Goal: Task Accomplishment & Management: Manage account settings

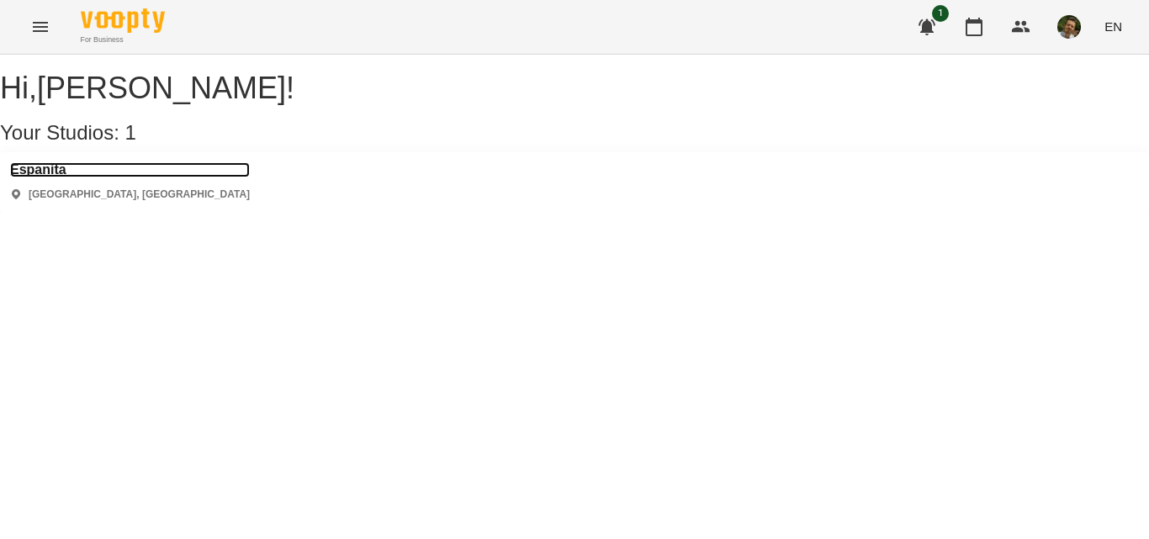
click at [60, 177] on h3 "Espanita" at bounding box center [130, 169] width 240 height 15
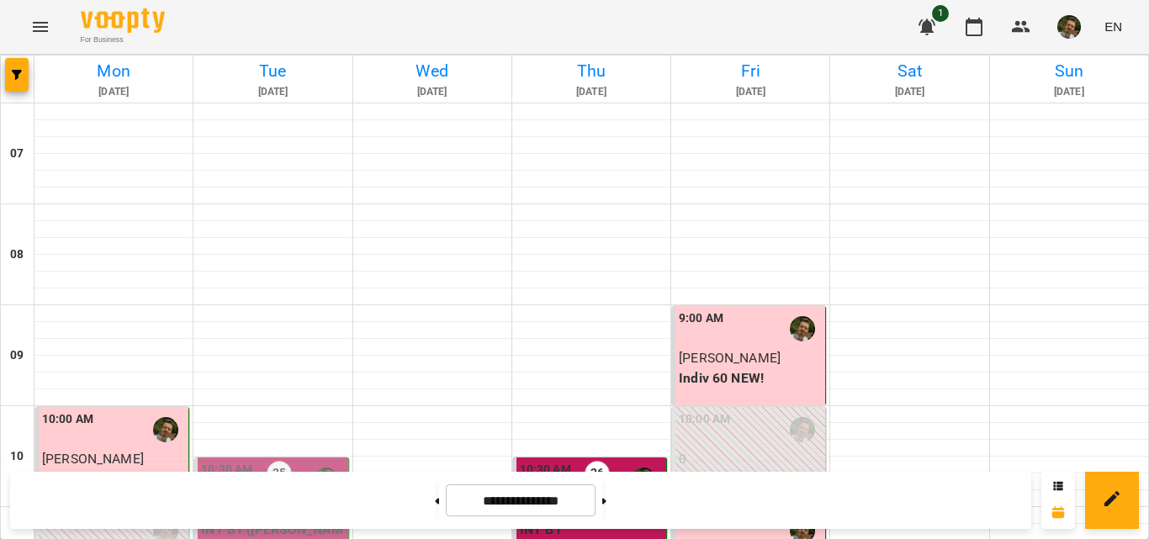
scroll to position [1057, 0]
click at [606, 509] on button at bounding box center [604, 500] width 4 height 37
type input "**********"
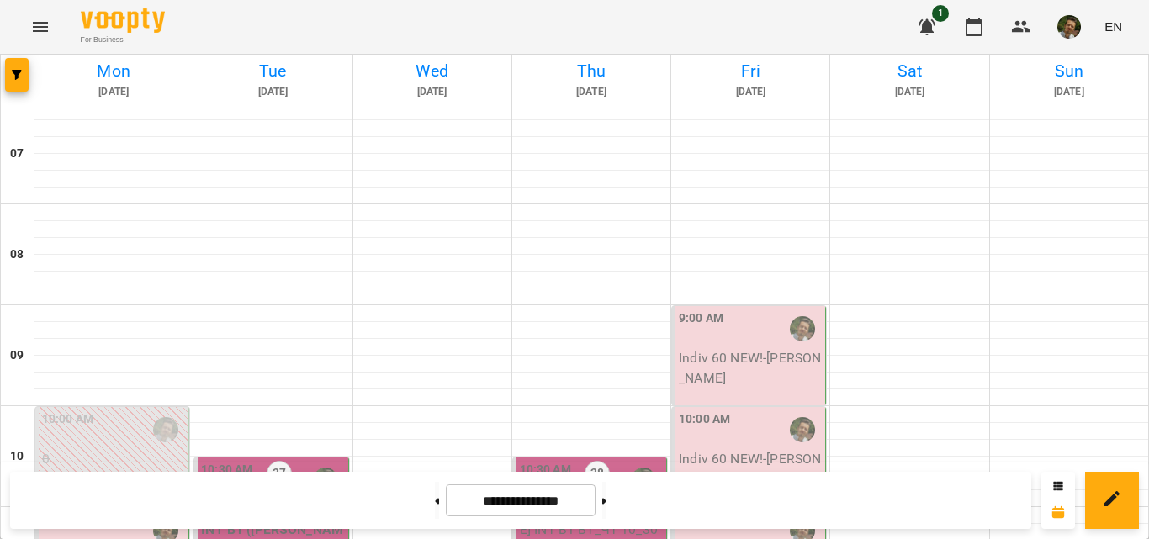
scroll to position [238, 0]
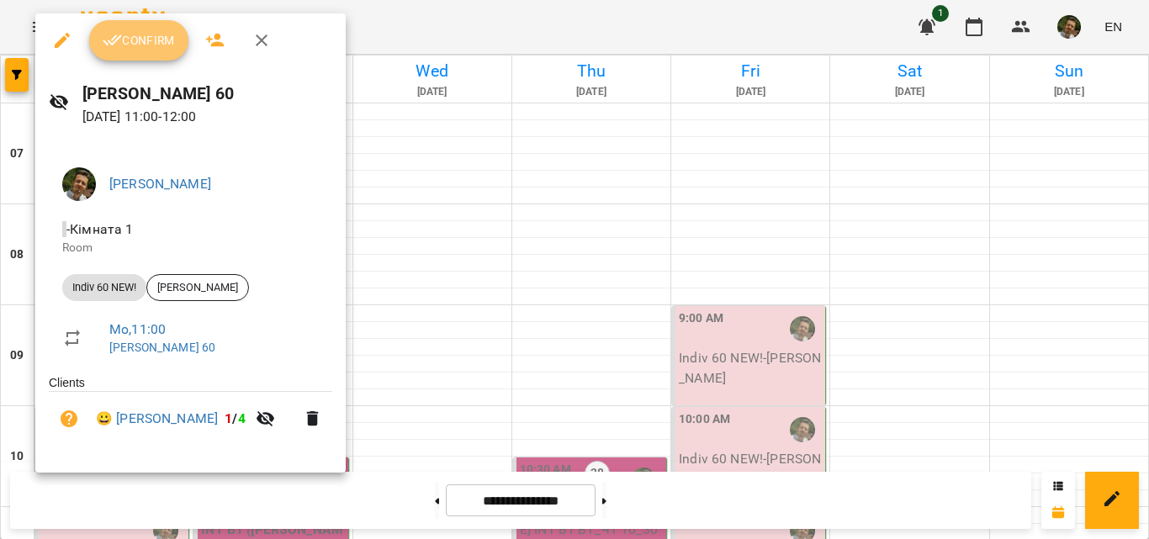
click at [148, 30] on span "Confirm" at bounding box center [139, 40] width 72 height 20
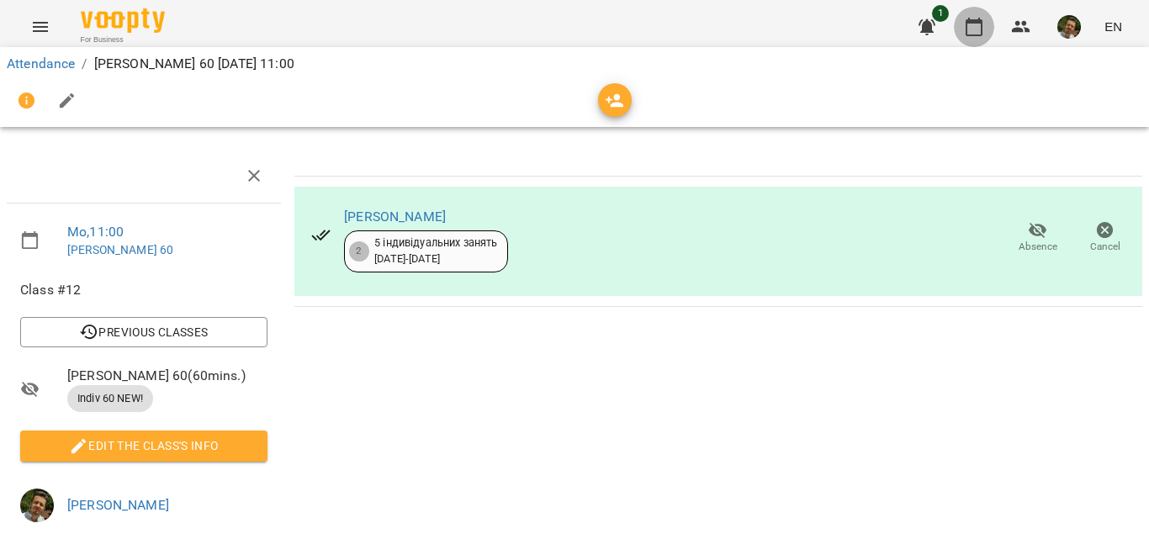
click at [980, 24] on icon "button" at bounding box center [974, 27] width 17 height 19
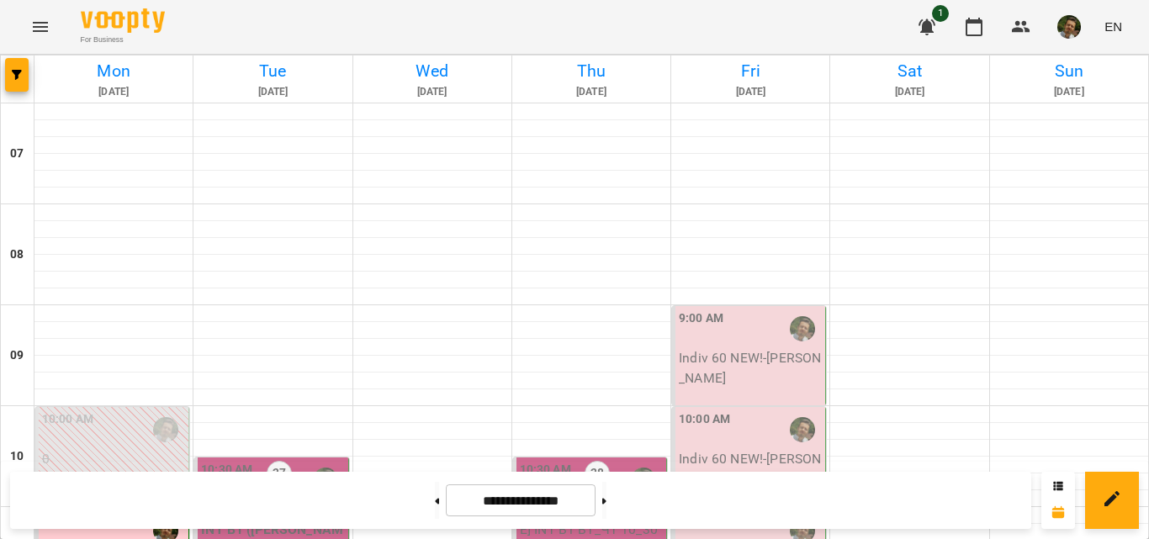
scroll to position [398, 0]
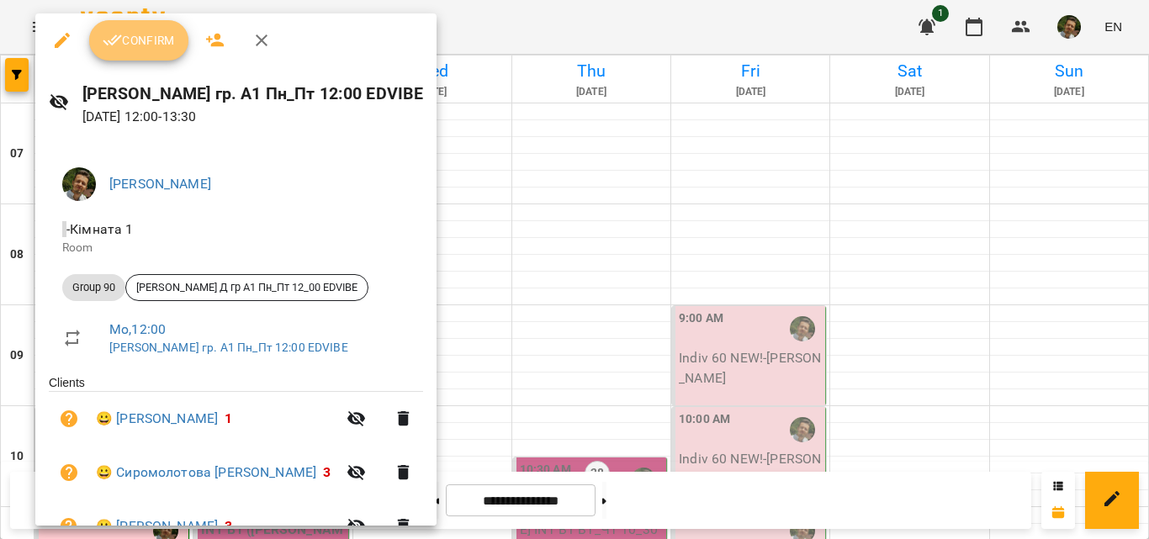
click at [146, 44] on span "Confirm" at bounding box center [139, 40] width 72 height 20
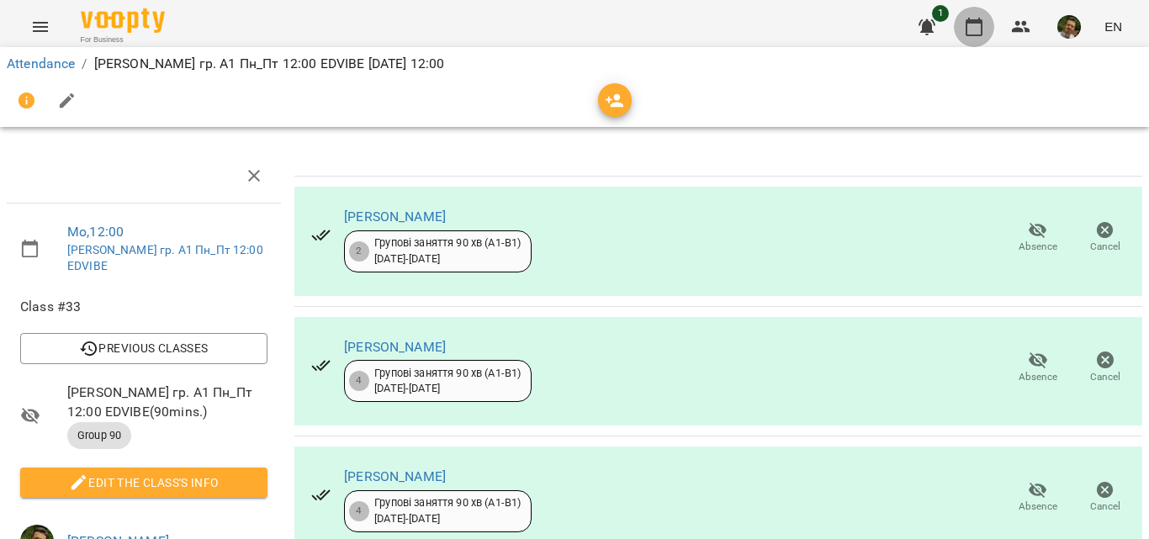
click at [980, 26] on icon "button" at bounding box center [974, 27] width 20 height 20
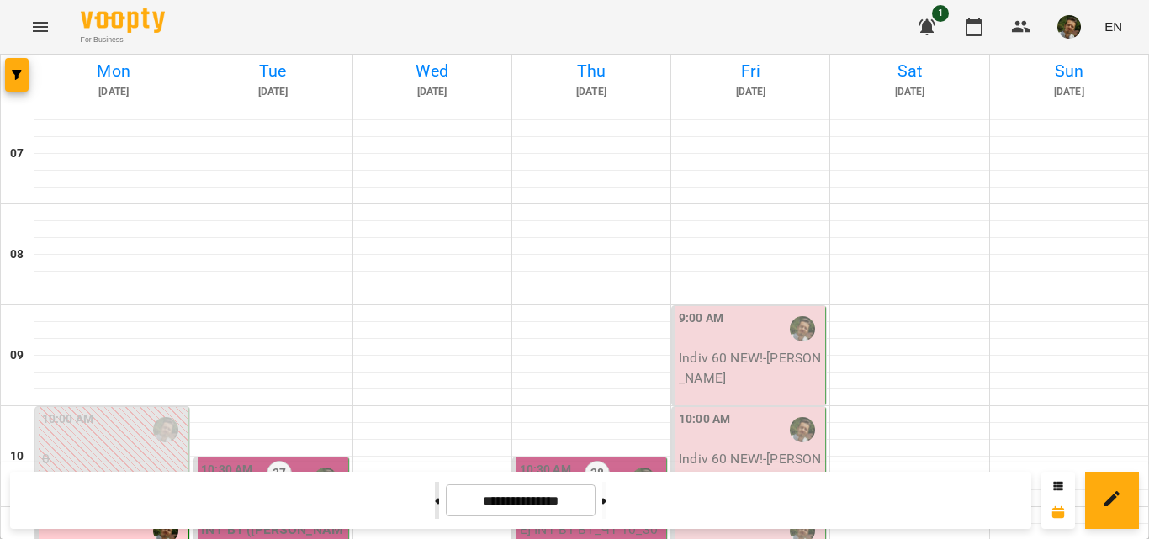
click at [435, 504] on button at bounding box center [437, 500] width 4 height 37
type input "**********"
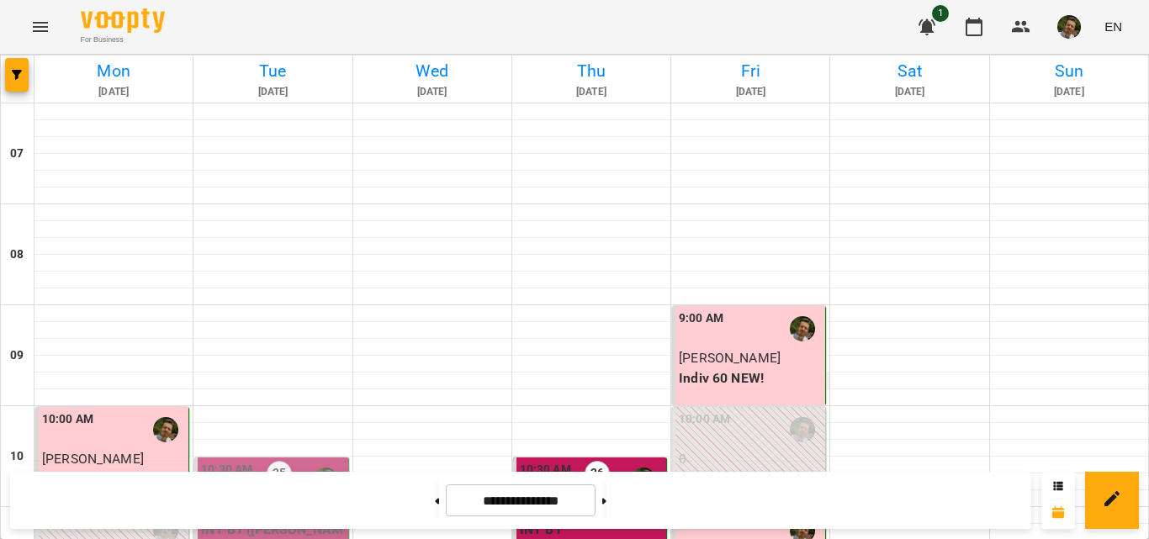
scroll to position [470, 0]
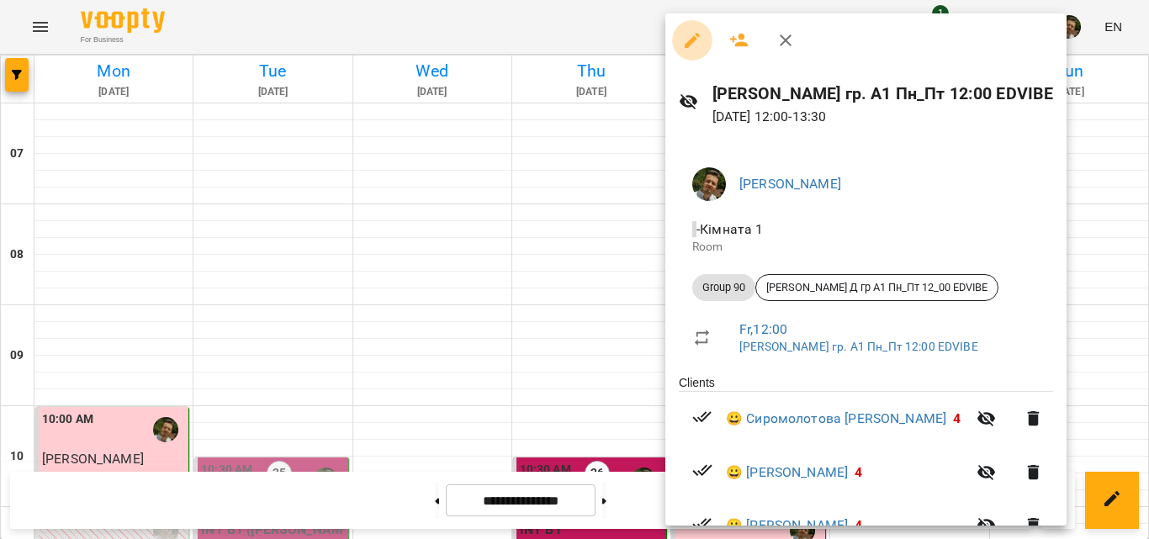
click at [691, 50] on icon "button" at bounding box center [692, 40] width 20 height 20
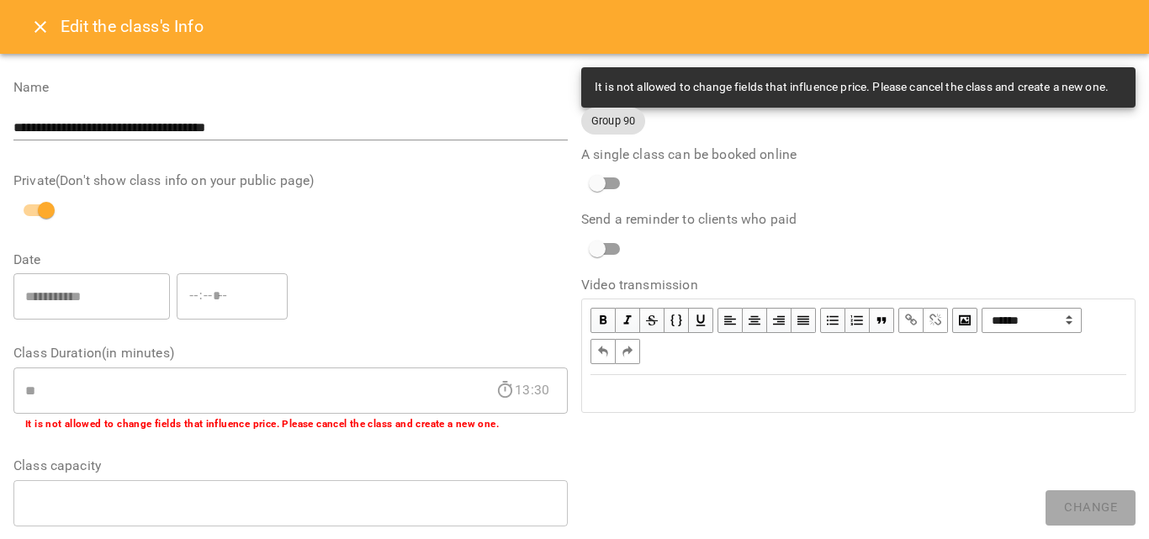
scroll to position [612, 0]
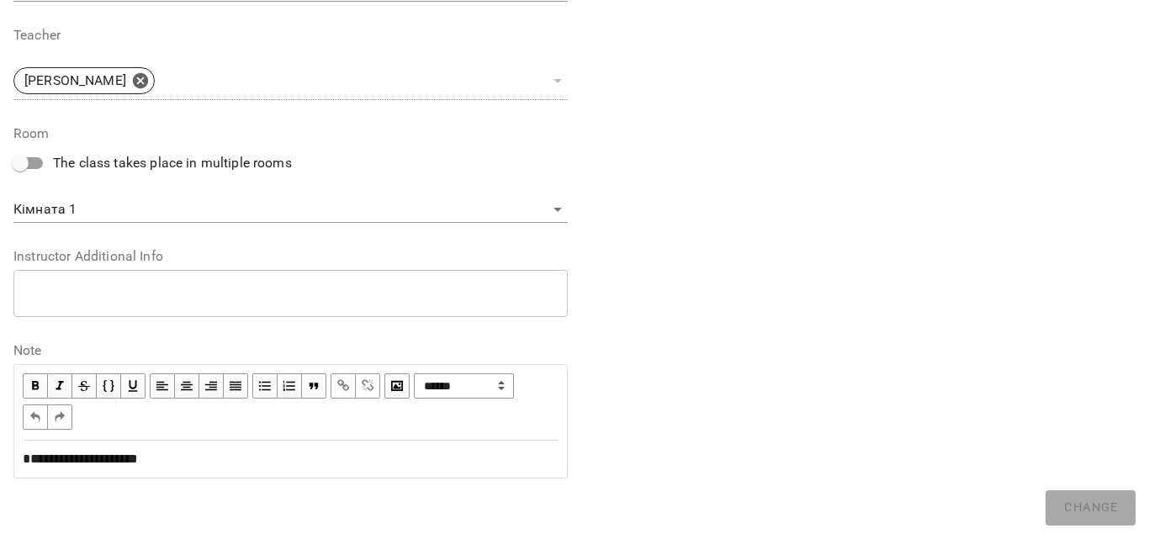
click at [138, 461] on span "**********" at bounding box center [80, 459] width 115 height 13
copy span "*"
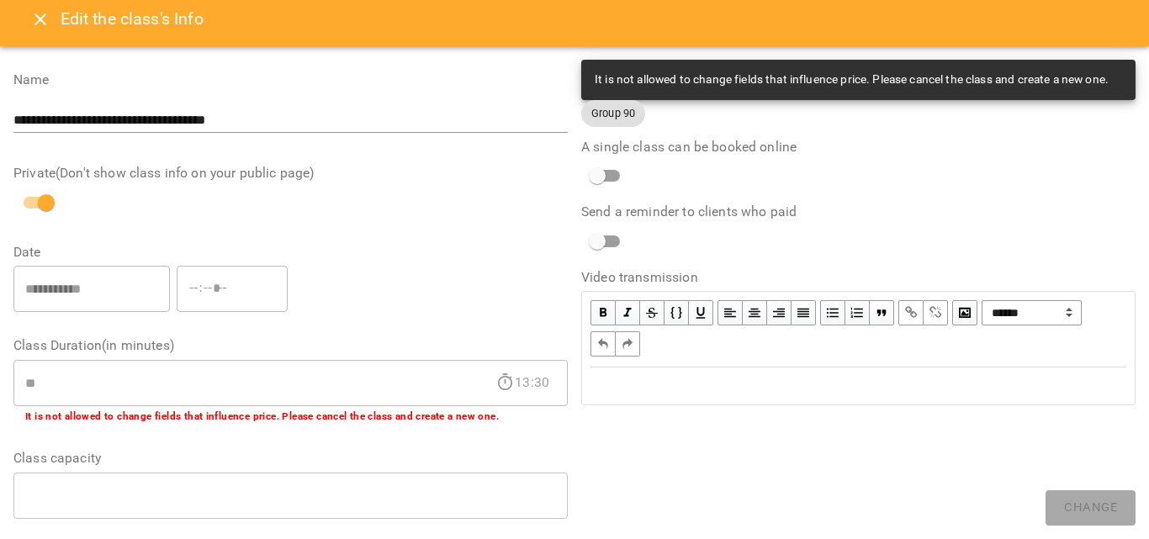
scroll to position [0, 0]
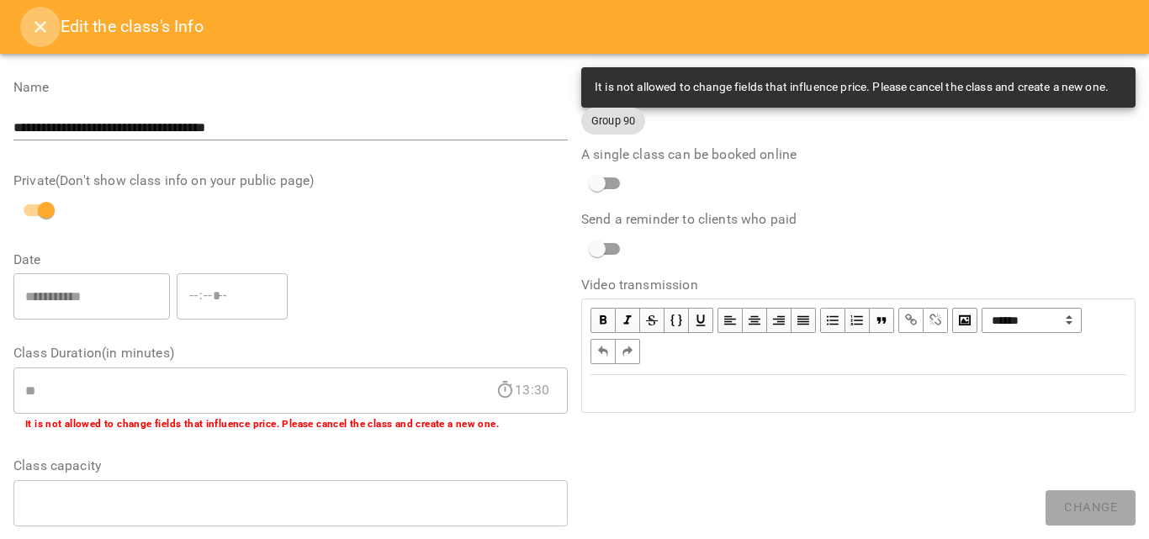
click at [40, 32] on icon "Close" at bounding box center [40, 27] width 20 height 20
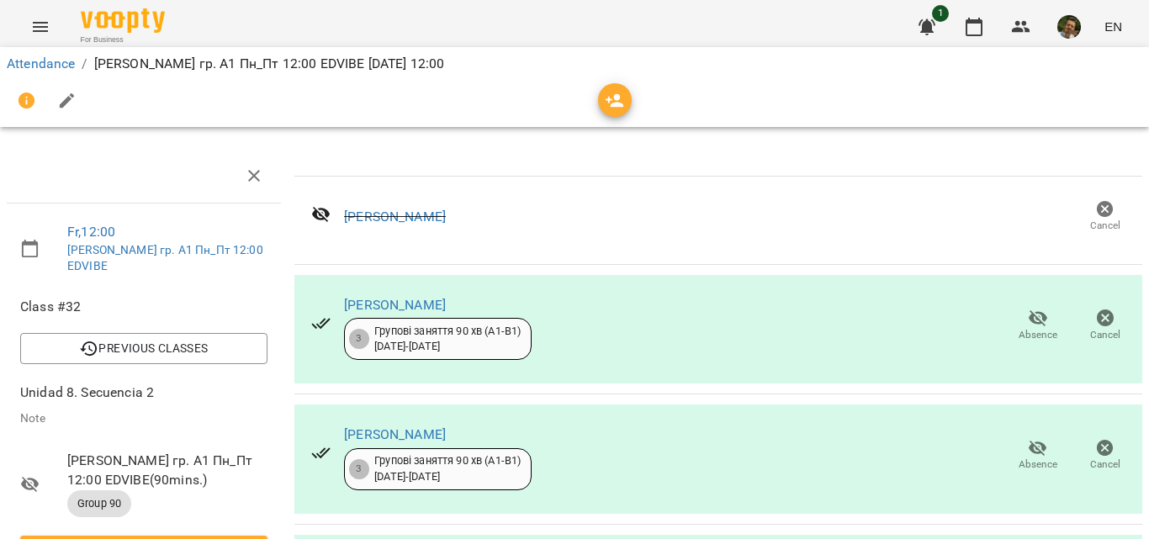
click at [956, 37] on div "1 EN" at bounding box center [1018, 27] width 222 height 44
click at [981, 24] on icon "button" at bounding box center [974, 27] width 20 height 20
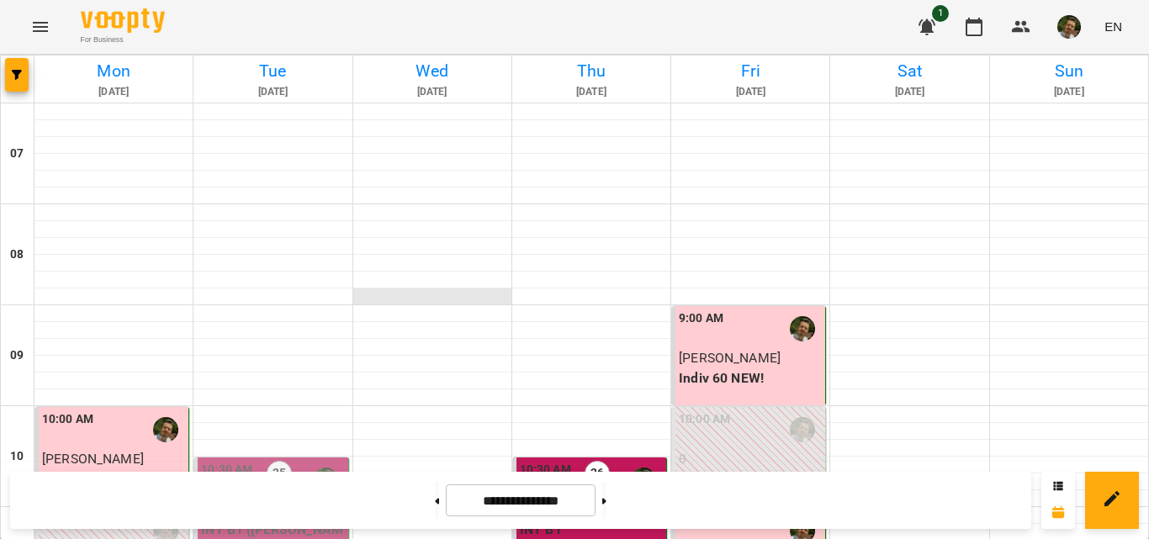
scroll to position [409, 0]
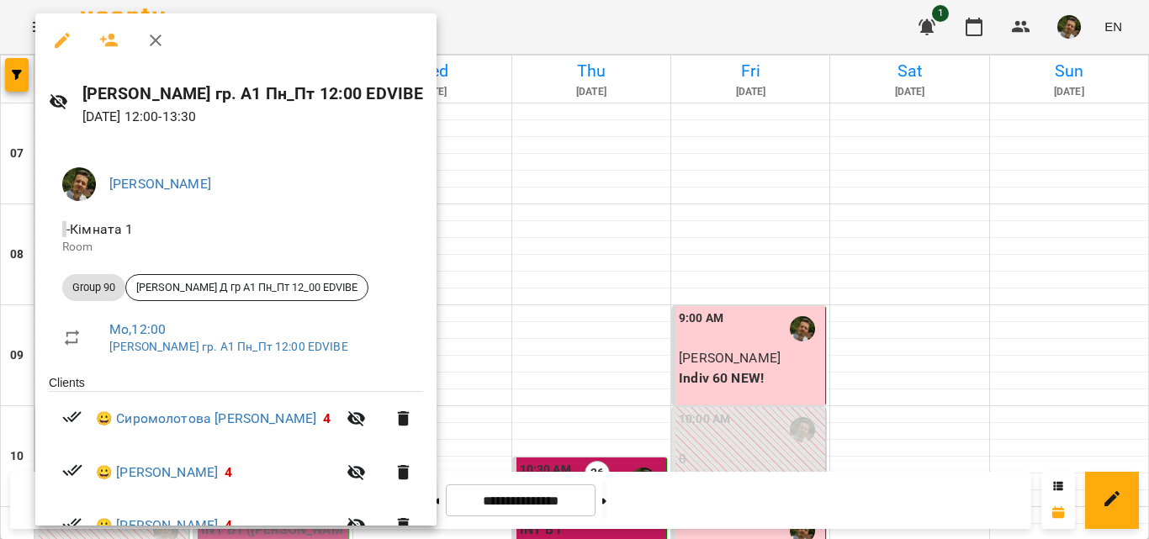
click at [66, 42] on icon "button" at bounding box center [62, 40] width 20 height 20
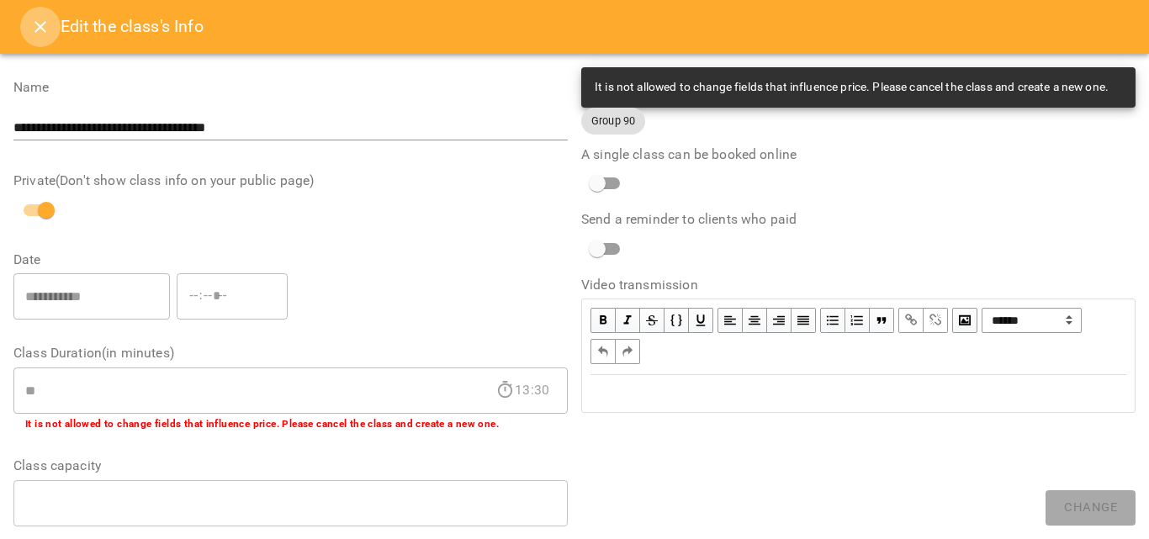
click at [36, 21] on icon "Close" at bounding box center [40, 27] width 20 height 20
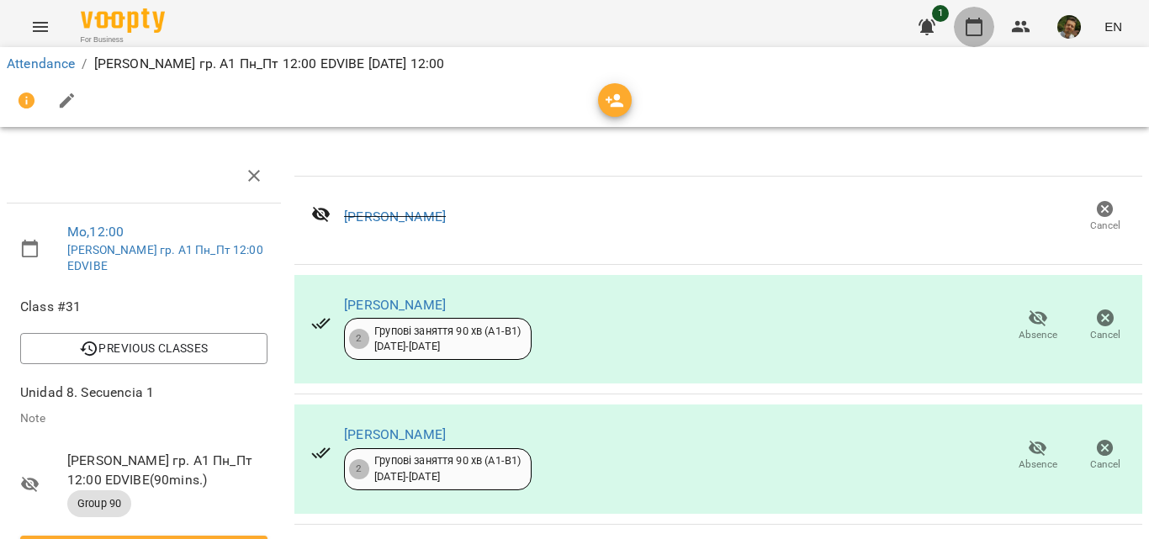
click at [984, 18] on icon "button" at bounding box center [974, 27] width 20 height 20
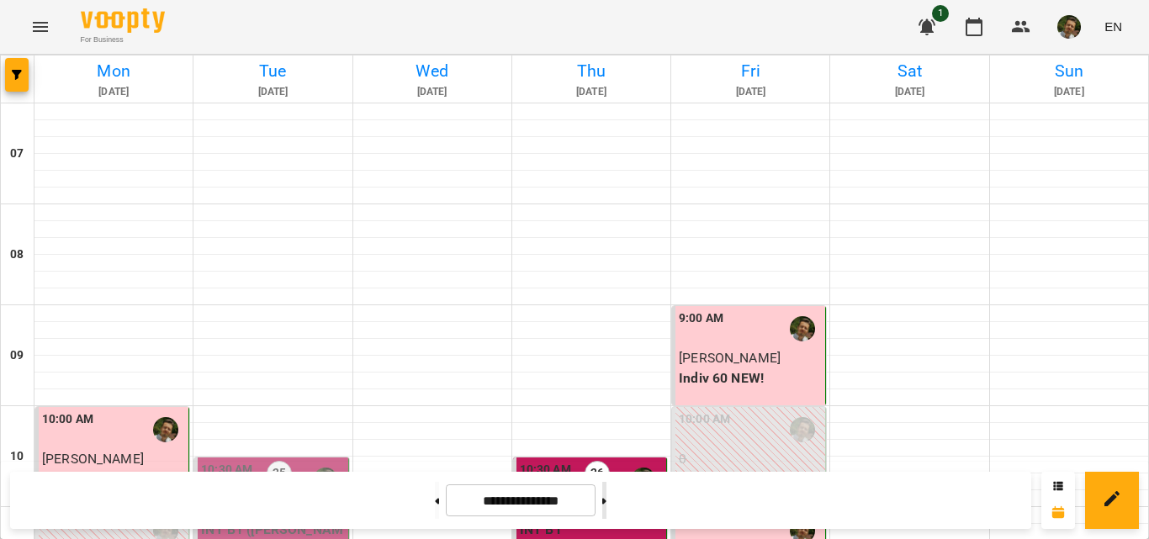
click at [606, 497] on button at bounding box center [604, 500] width 4 height 37
type input "**********"
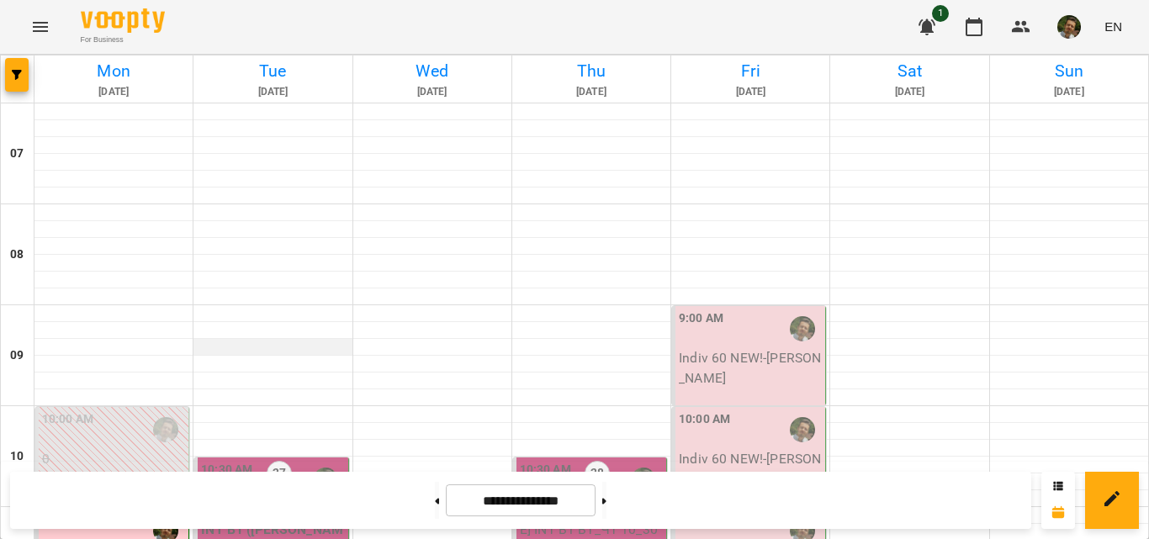
scroll to position [551, 0]
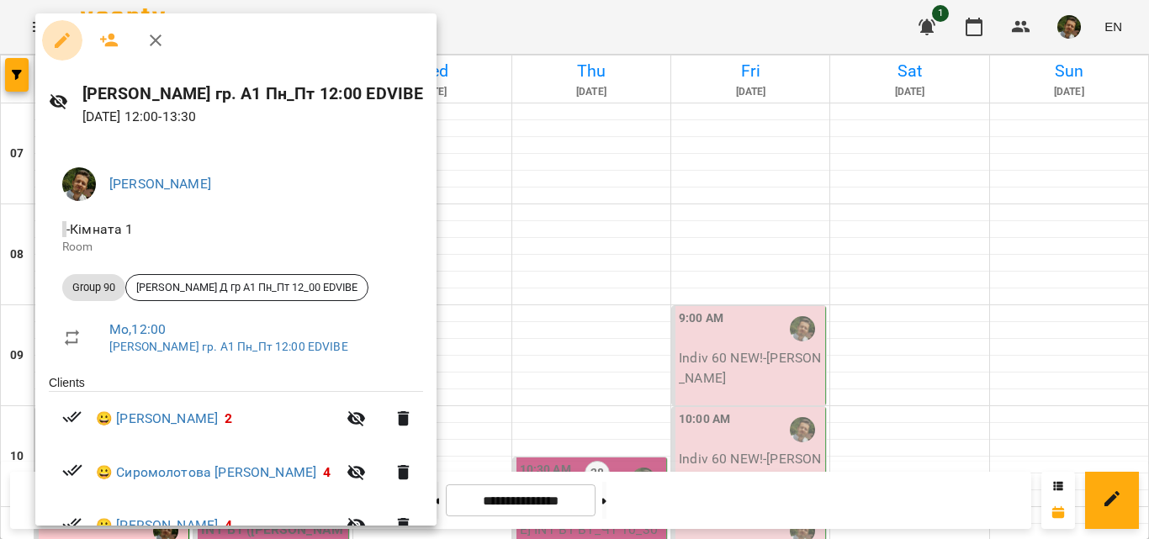
click at [64, 31] on icon "button" at bounding box center [62, 40] width 20 height 20
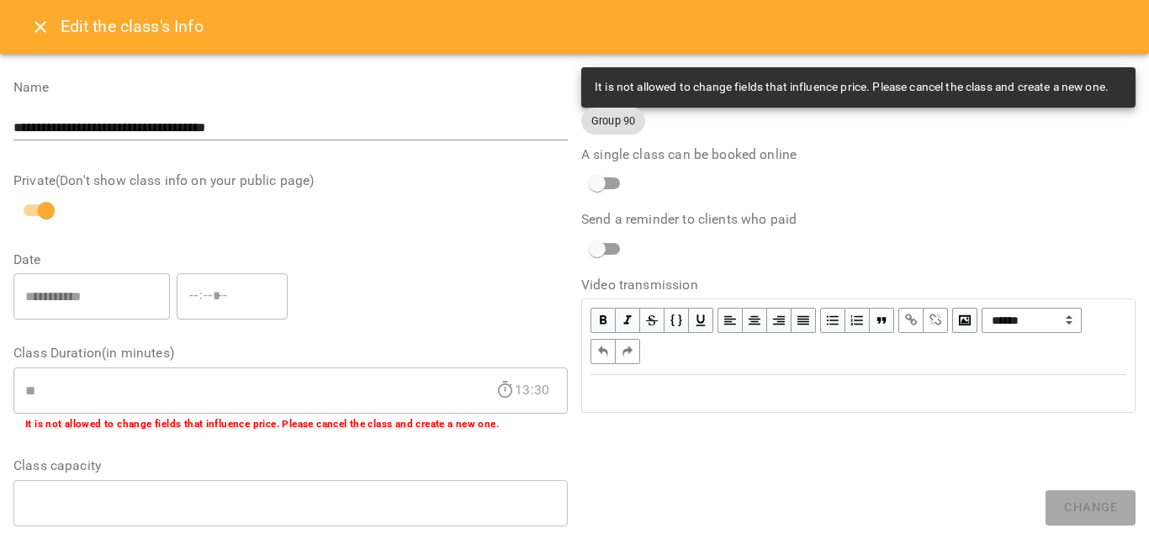
scroll to position [612, 0]
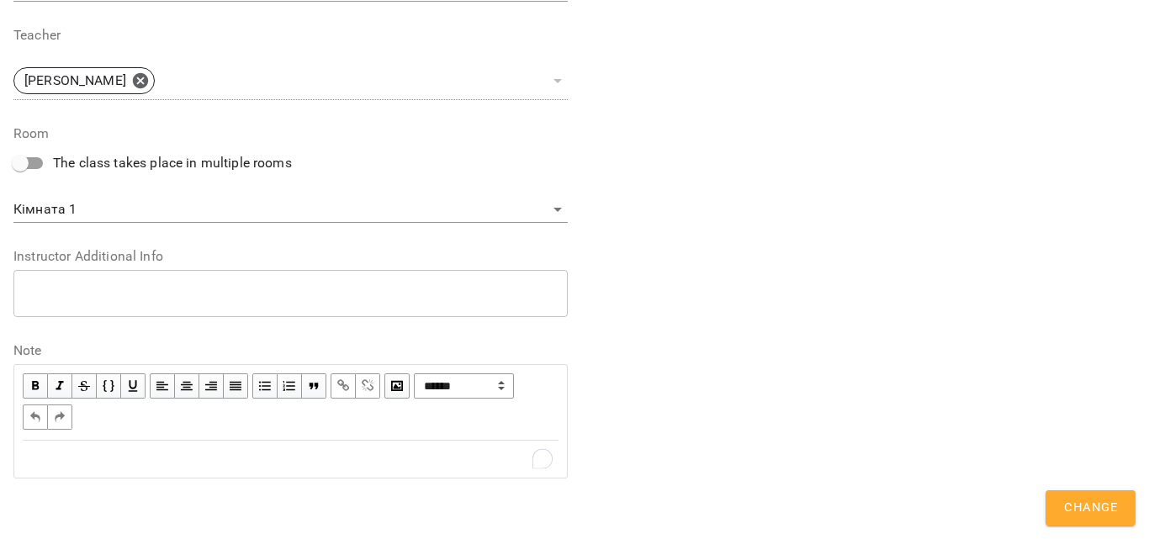
paste div "To enrich screen reader interactions, please activate Accessibility in Grammarl…"
click at [141, 460] on div "To enrich screen reader interactions, please activate Accessibility in Grammarl…" at bounding box center [291, 459] width 536 height 20
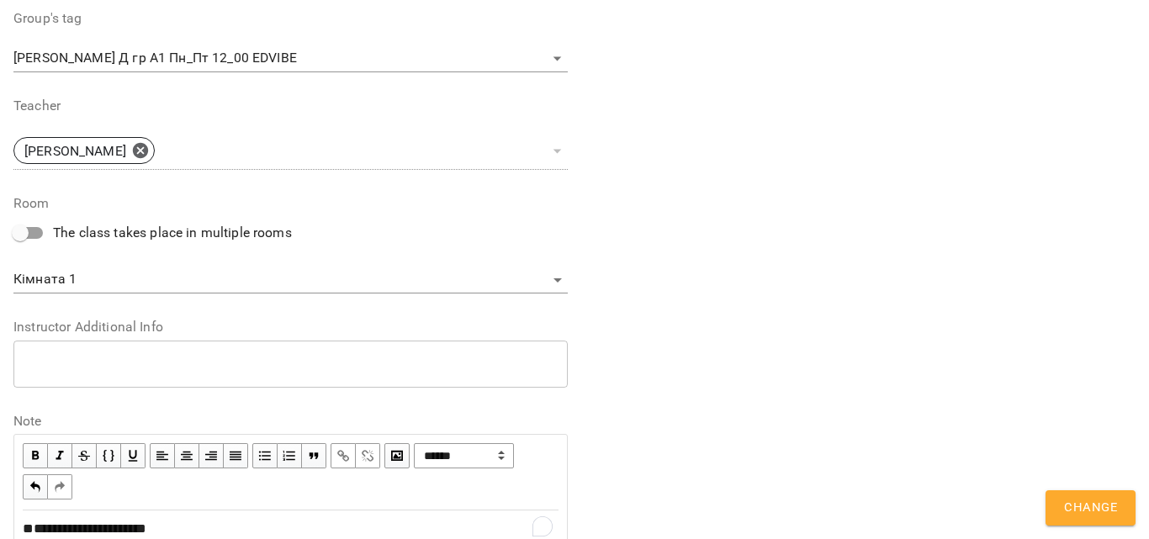
scroll to position [681, 0]
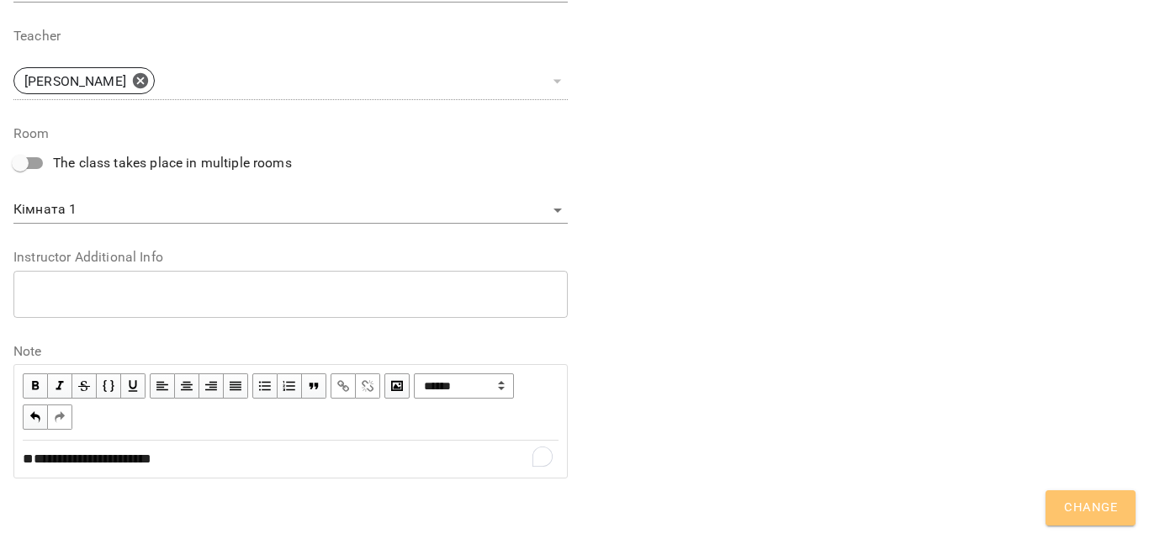
click at [1088, 506] on span "Change" at bounding box center [1090, 508] width 53 height 22
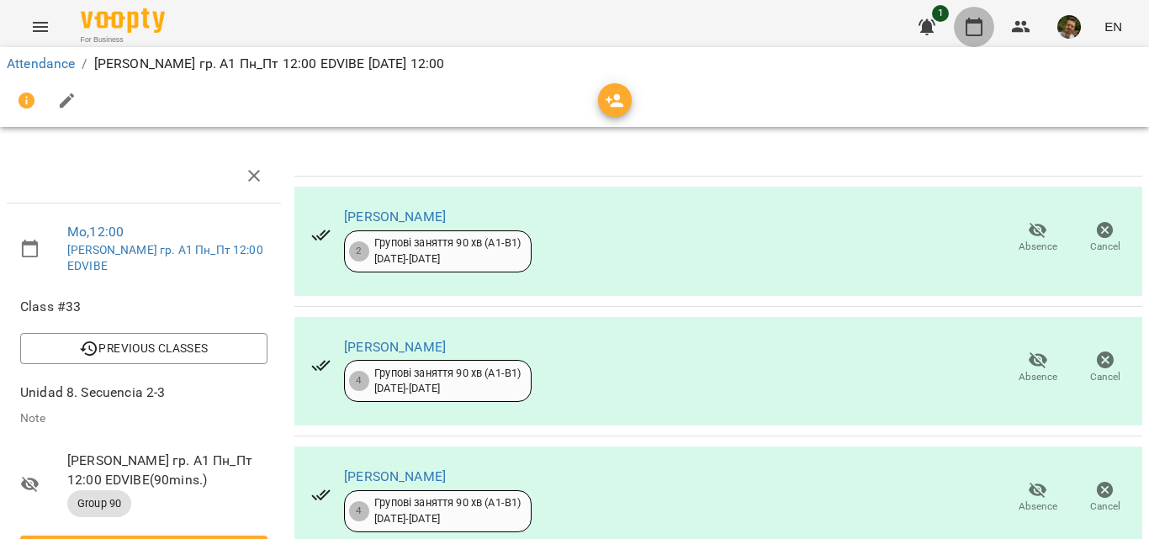
click at [977, 24] on icon "button" at bounding box center [974, 27] width 17 height 19
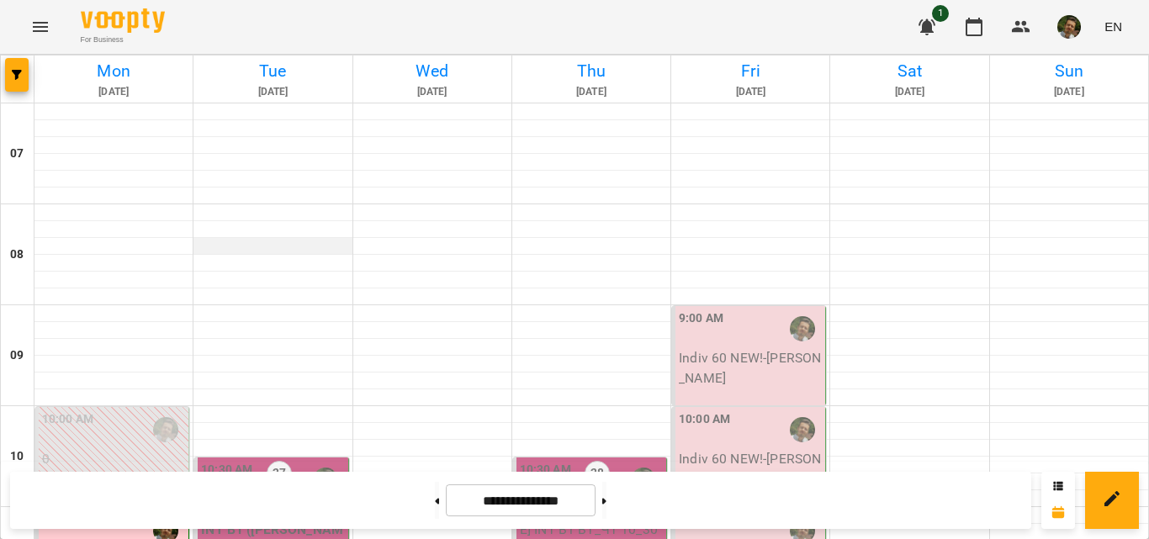
scroll to position [644, 0]
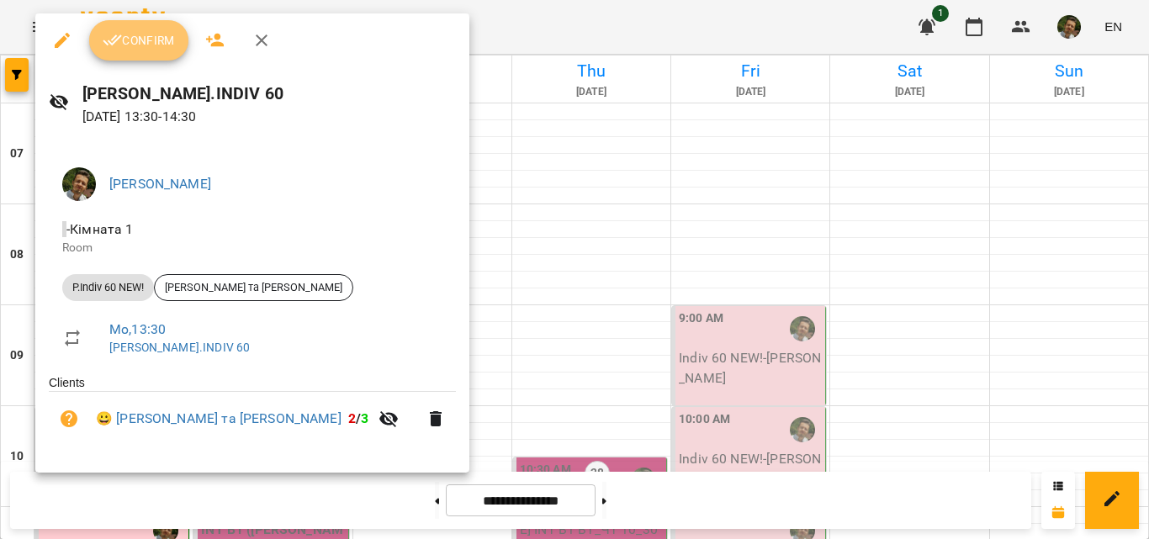
click at [146, 24] on button "Confirm" at bounding box center [138, 40] width 99 height 40
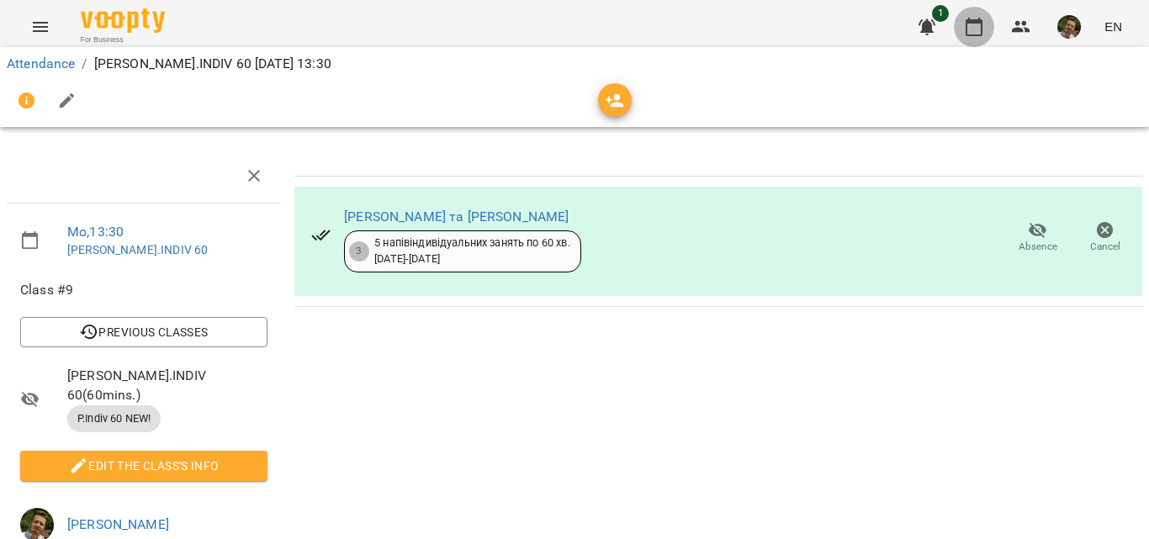
click at [972, 21] on icon "button" at bounding box center [974, 27] width 17 height 19
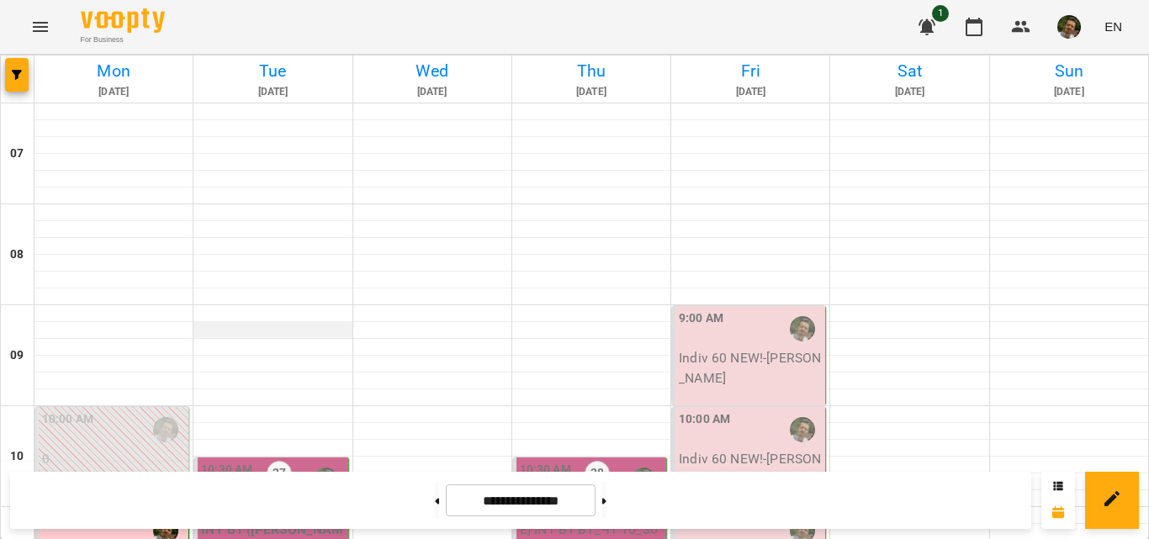
scroll to position [915, 0]
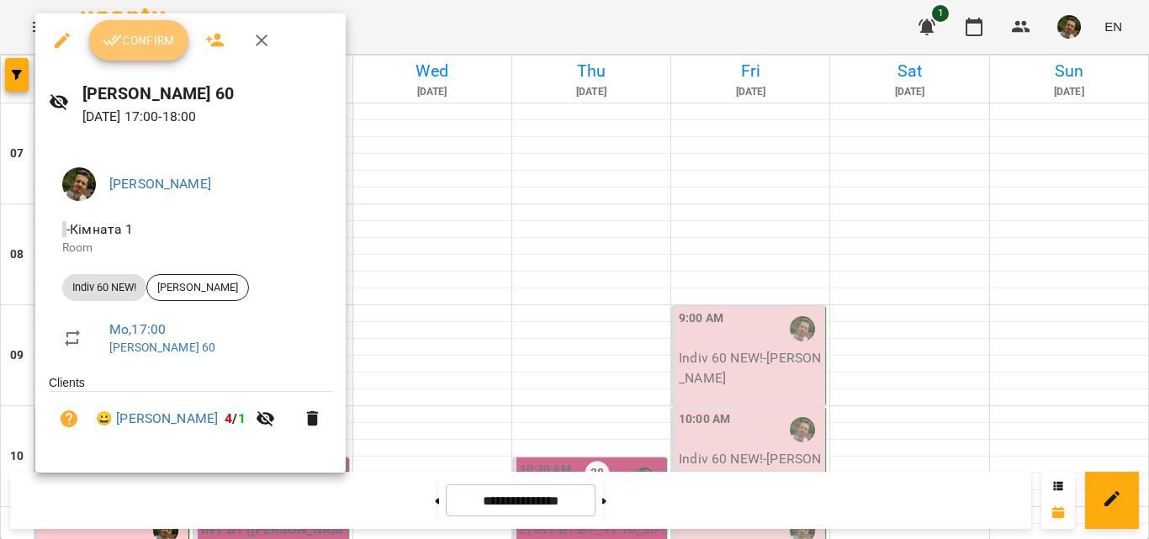
click at [134, 43] on span "Confirm" at bounding box center [139, 40] width 72 height 20
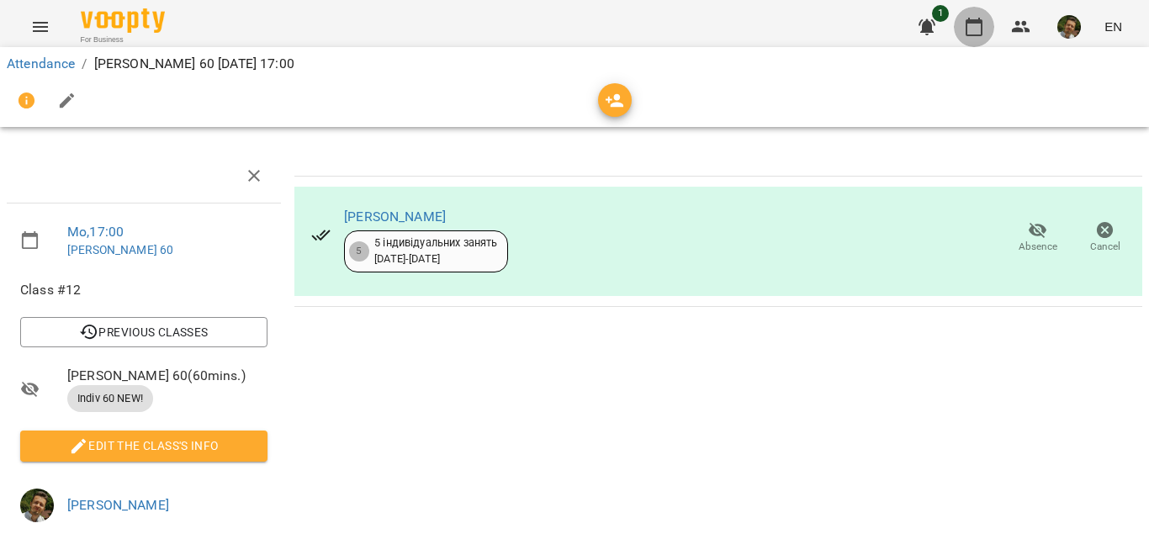
click at [972, 24] on icon "button" at bounding box center [974, 27] width 17 height 19
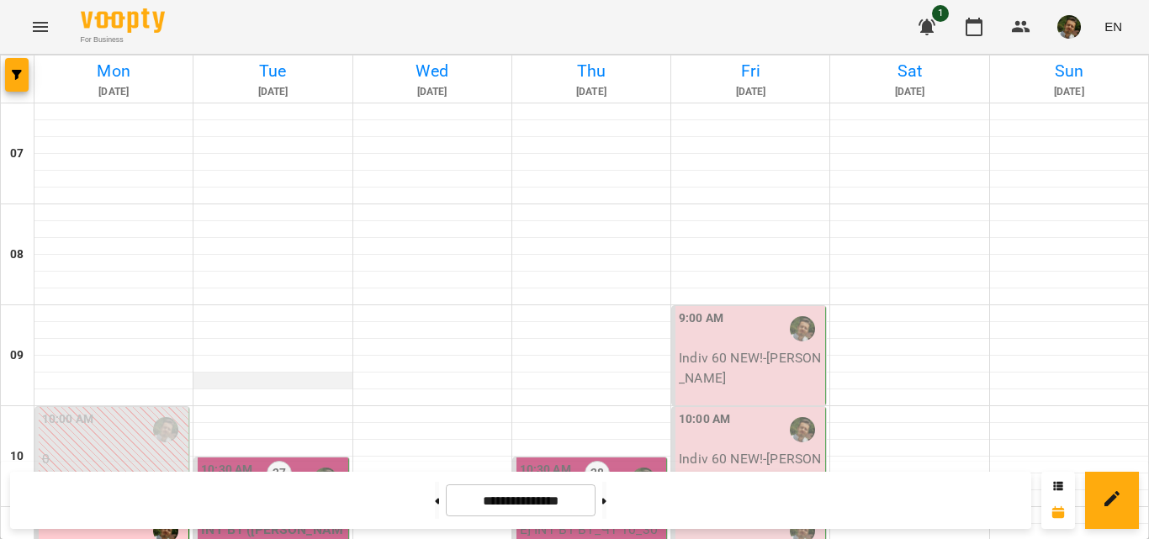
scroll to position [956, 0]
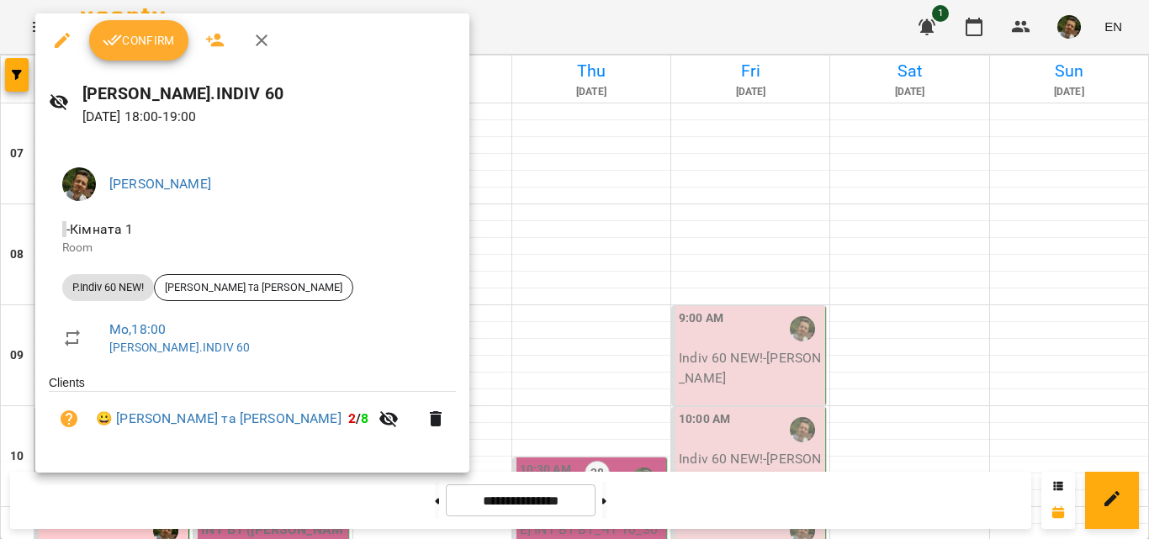
click at [154, 31] on span "Confirm" at bounding box center [139, 40] width 72 height 20
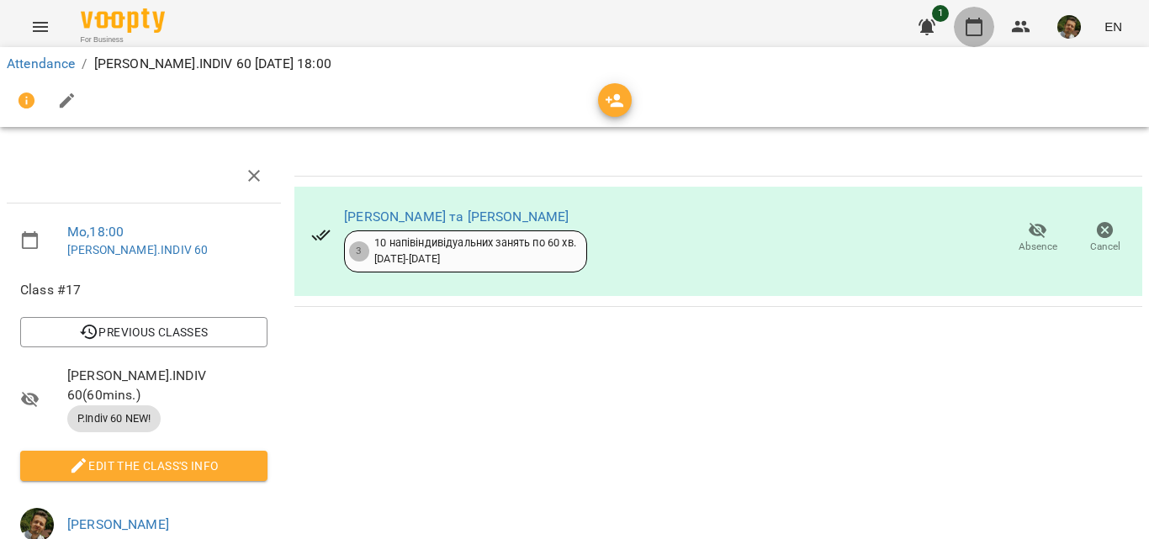
click at [976, 23] on icon "button" at bounding box center [974, 27] width 17 height 19
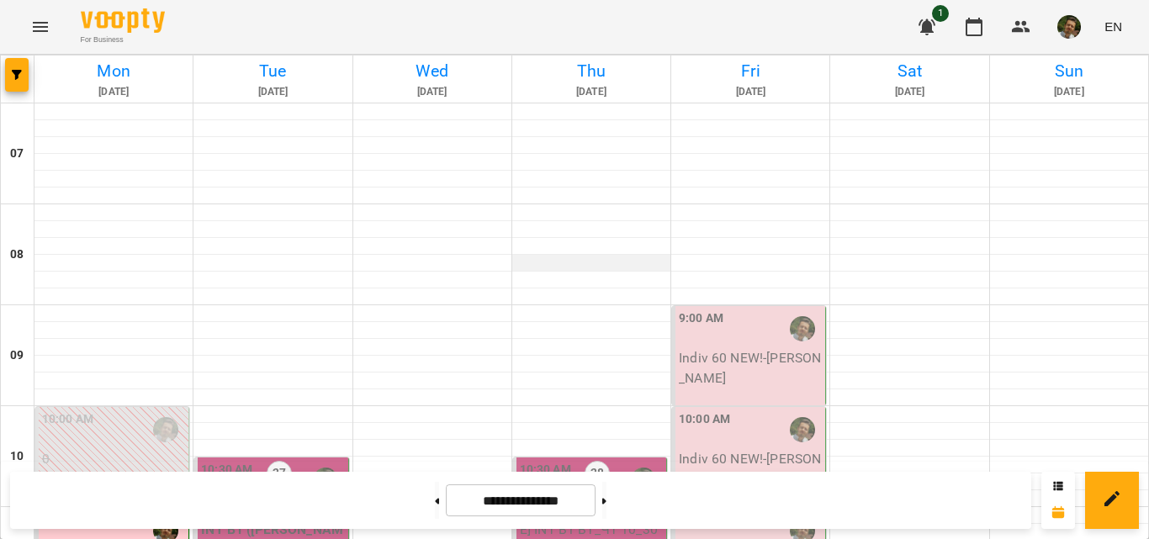
scroll to position [1030, 0]
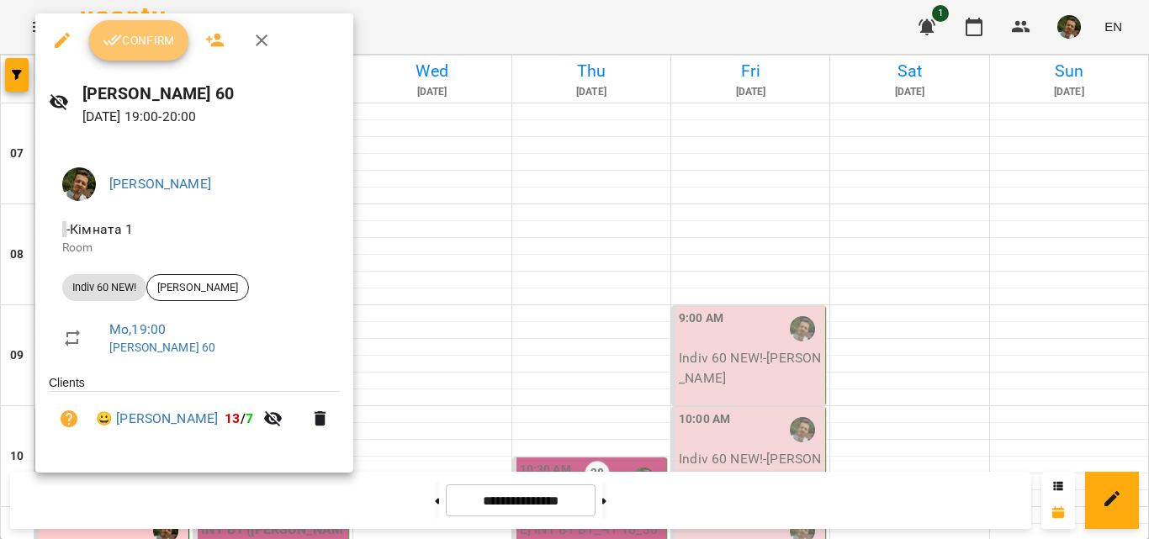
click at [138, 43] on span "Confirm" at bounding box center [139, 40] width 72 height 20
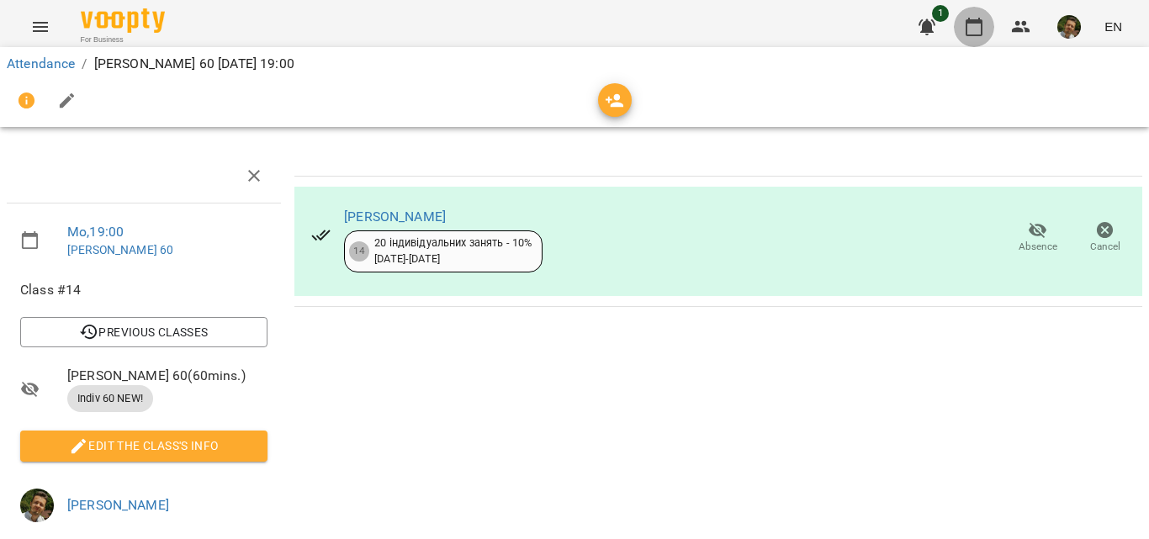
click at [983, 30] on icon "button" at bounding box center [974, 27] width 17 height 19
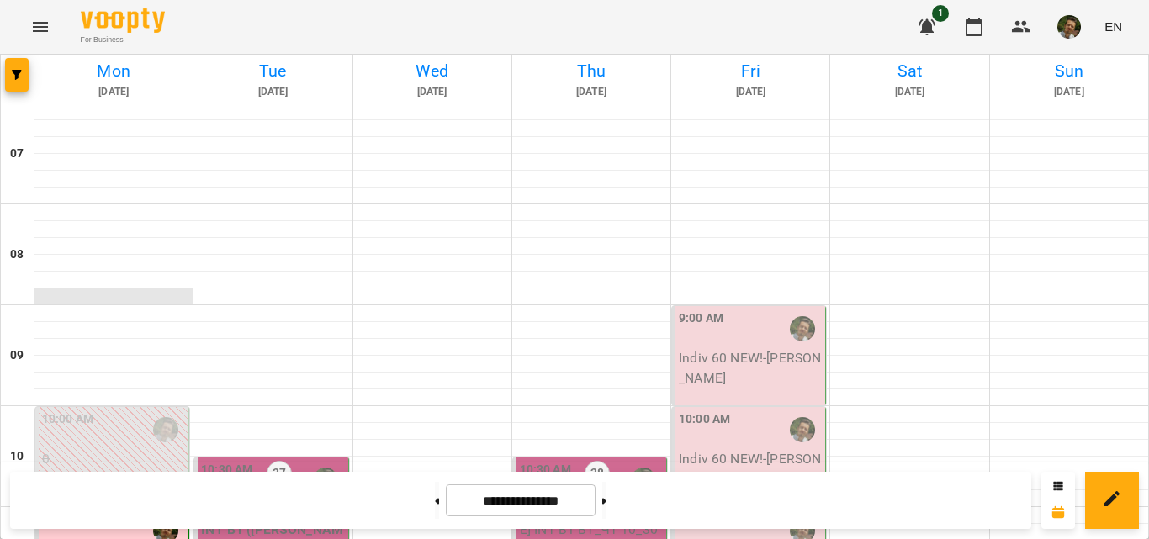
scroll to position [1109, 0]
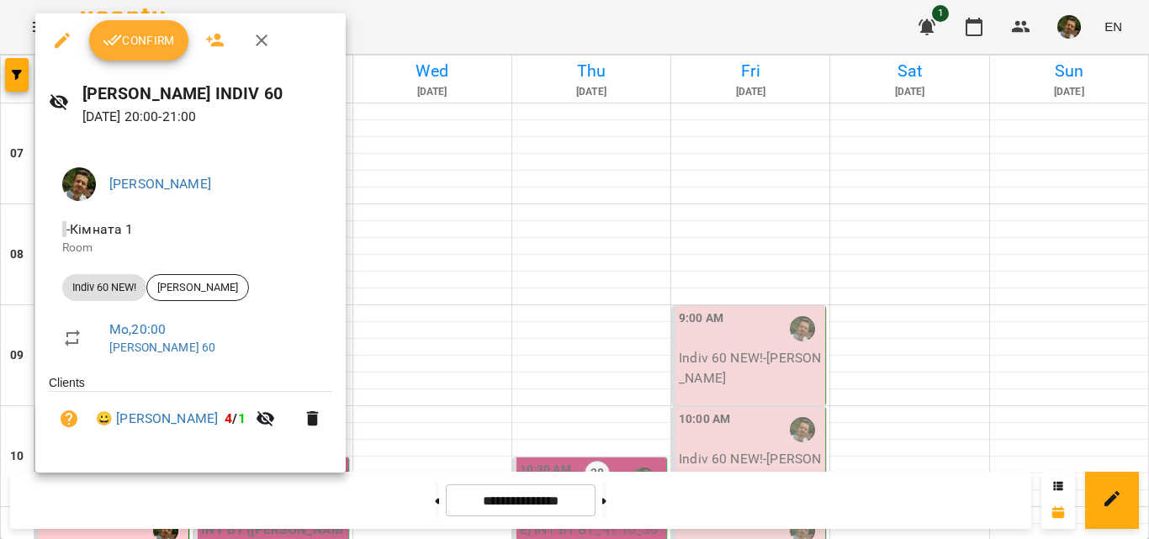
click at [130, 35] on span "Confirm" at bounding box center [139, 40] width 72 height 20
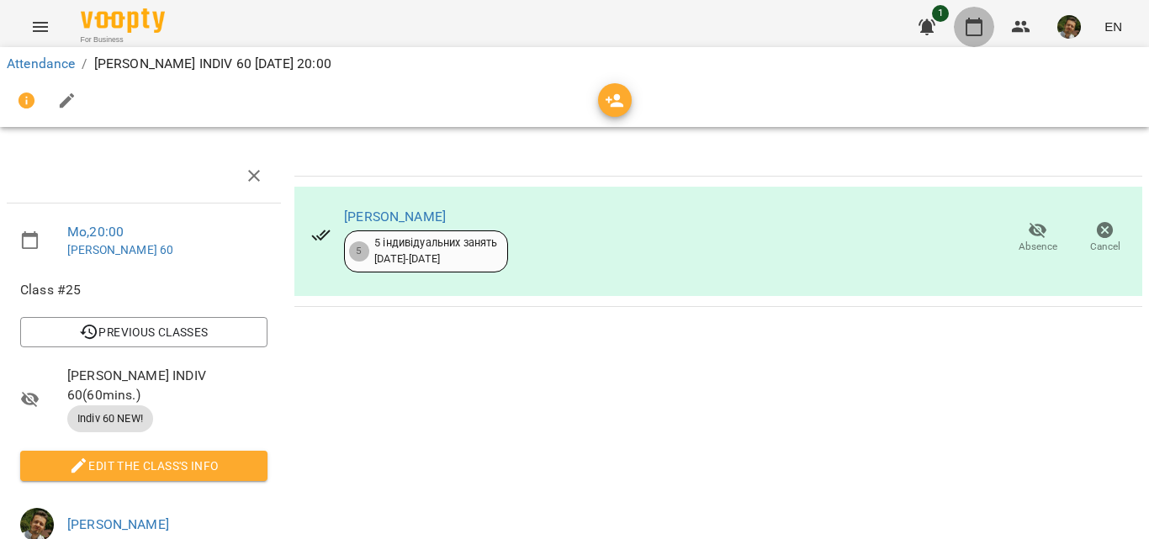
click at [974, 30] on icon "button" at bounding box center [974, 27] width 20 height 20
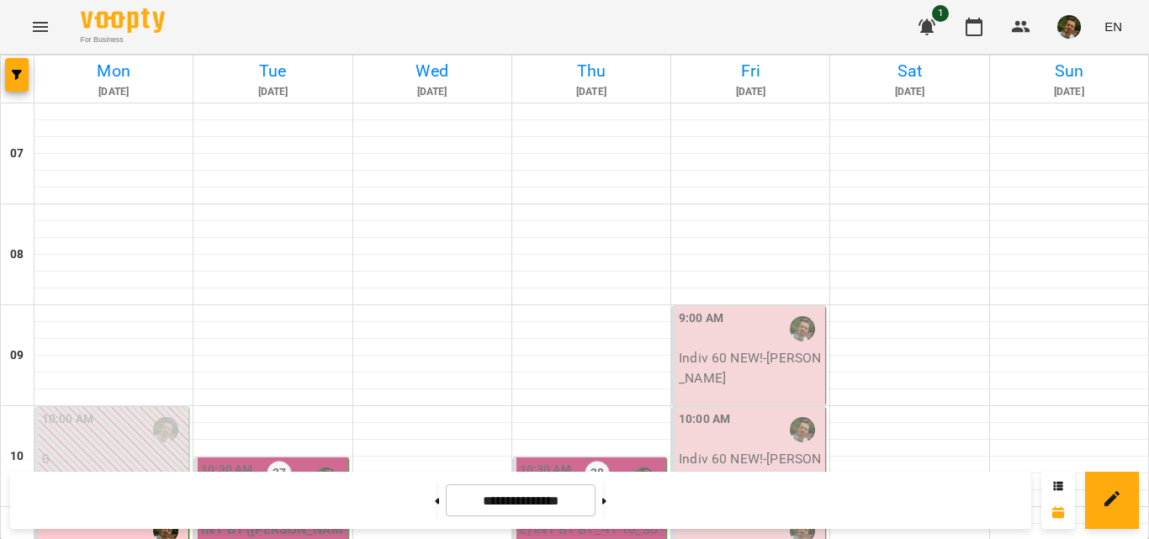
scroll to position [411, 0]
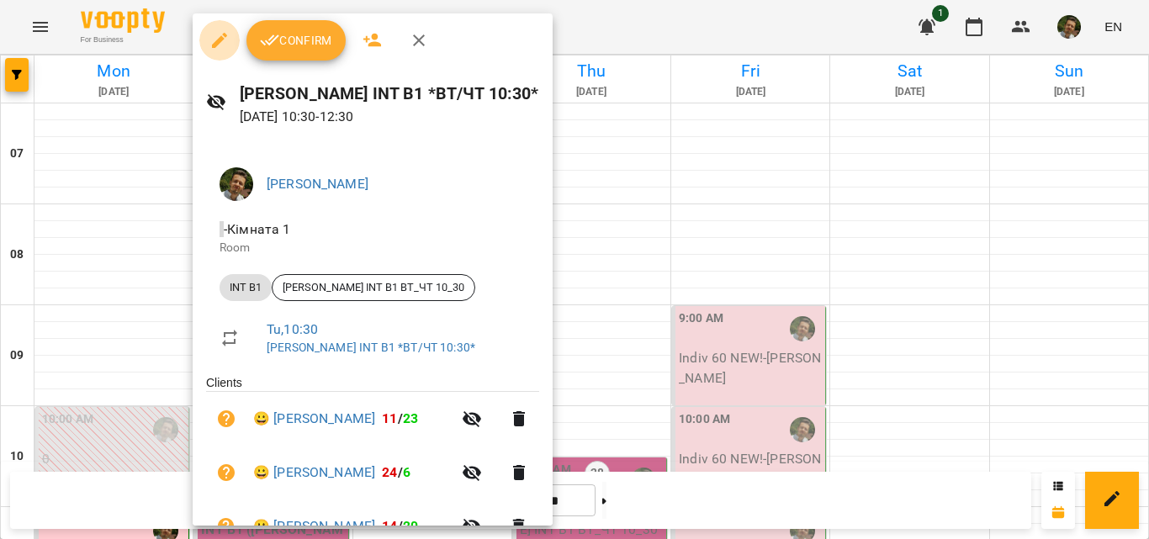
click at [209, 46] on button "button" at bounding box center [219, 40] width 40 height 40
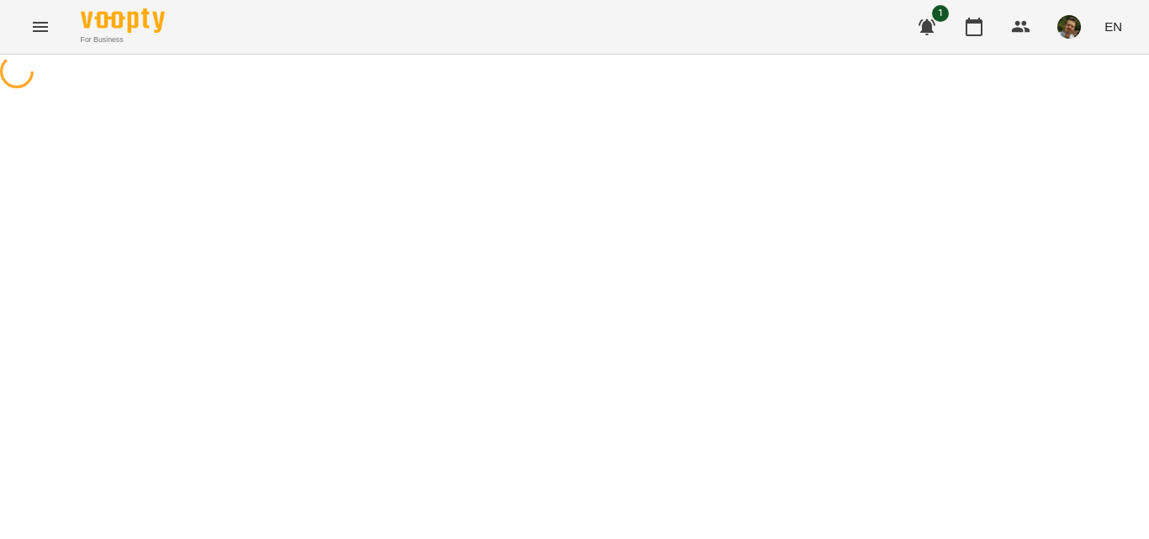
select select "******"
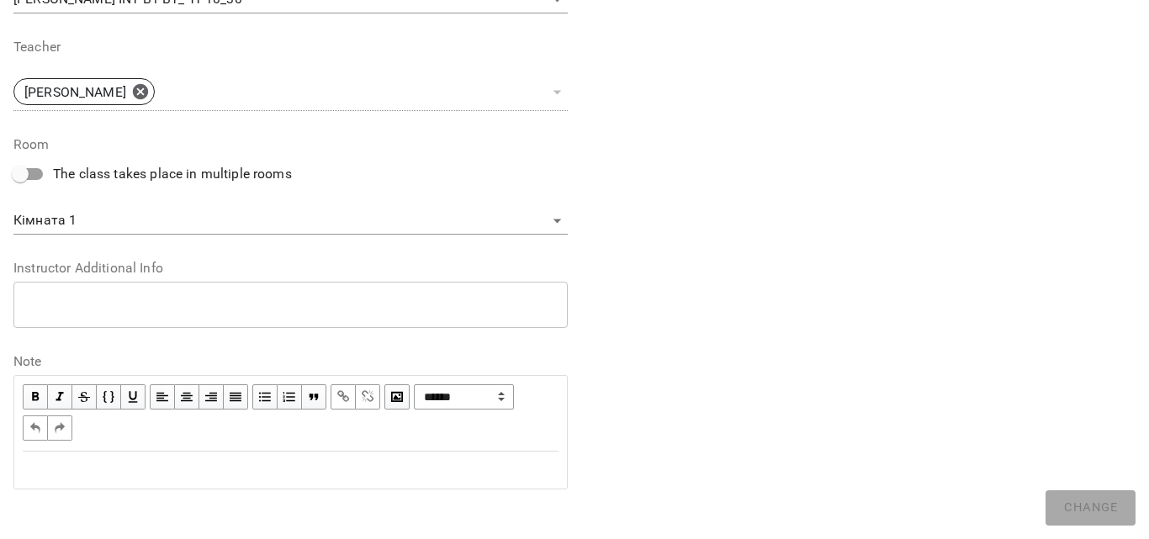
scroll to position [592, 0]
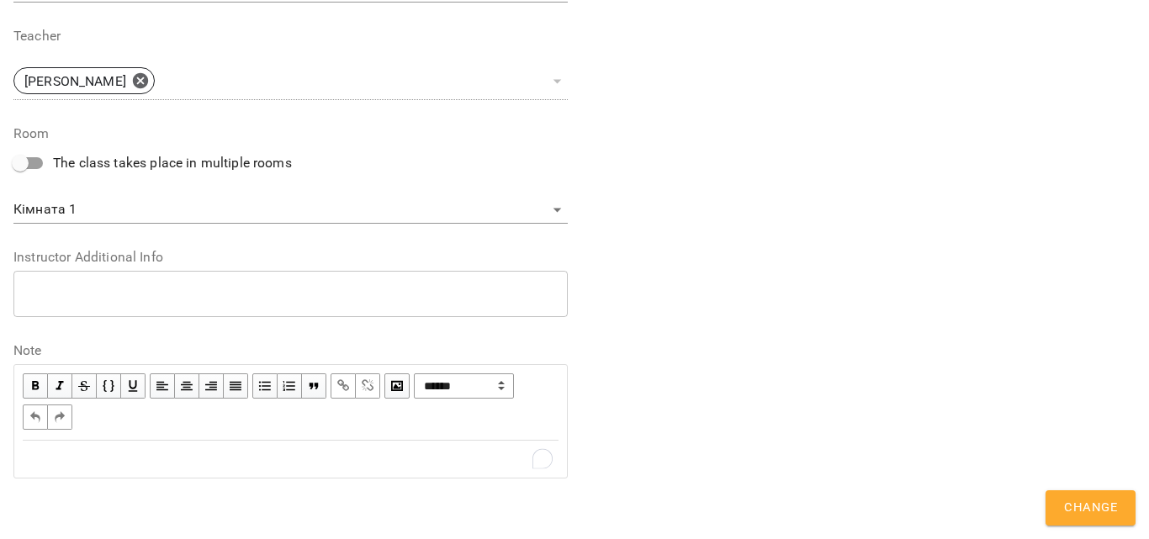
click at [149, 469] on div "To enrich screen reader interactions, please activate Accessibility in Grammarl…" at bounding box center [291, 459] width 536 height 20
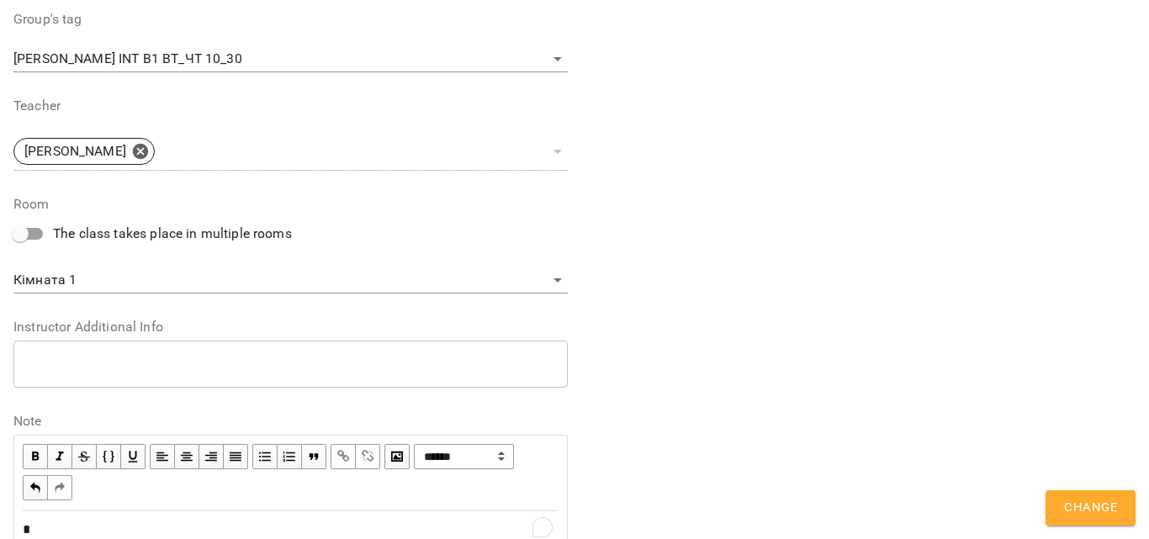
scroll to position [663, 0]
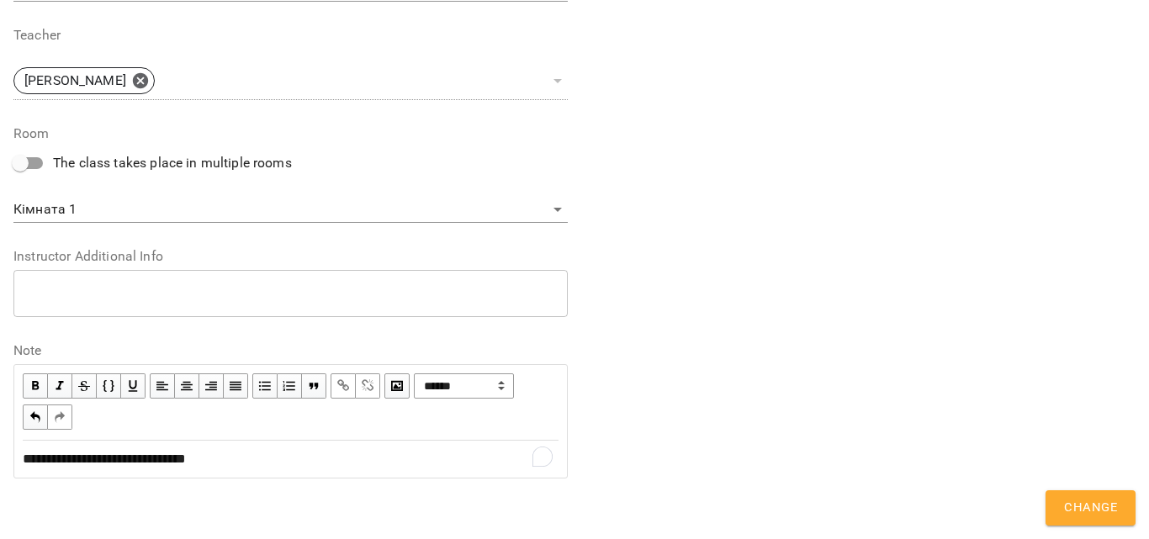
click at [185, 463] on span "**********" at bounding box center [104, 459] width 163 height 13
click at [1078, 501] on span "Change" at bounding box center [1090, 508] width 53 height 22
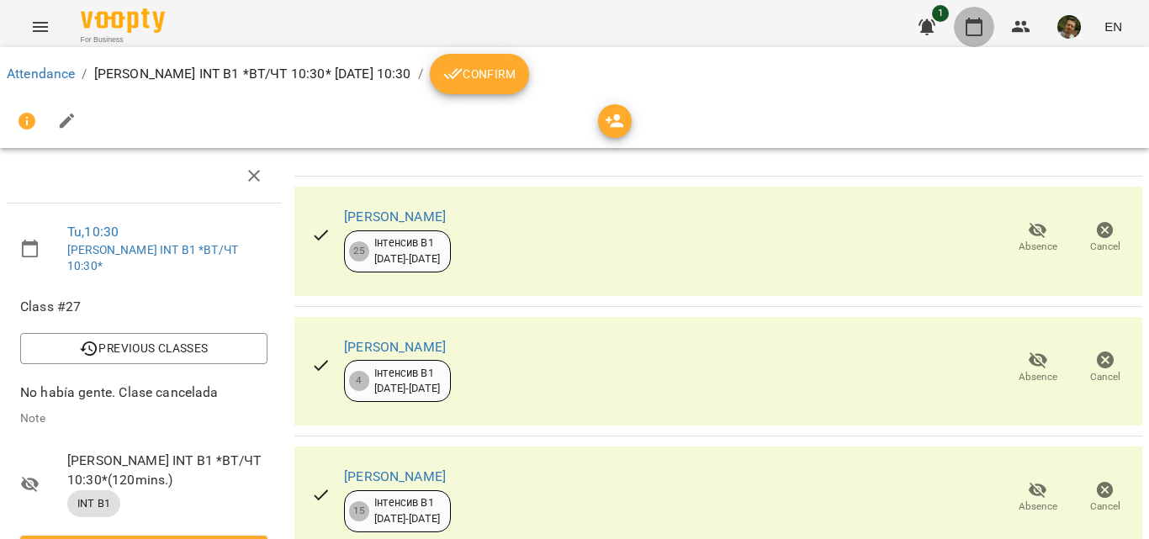
click at [980, 36] on icon "button" at bounding box center [974, 27] width 20 height 20
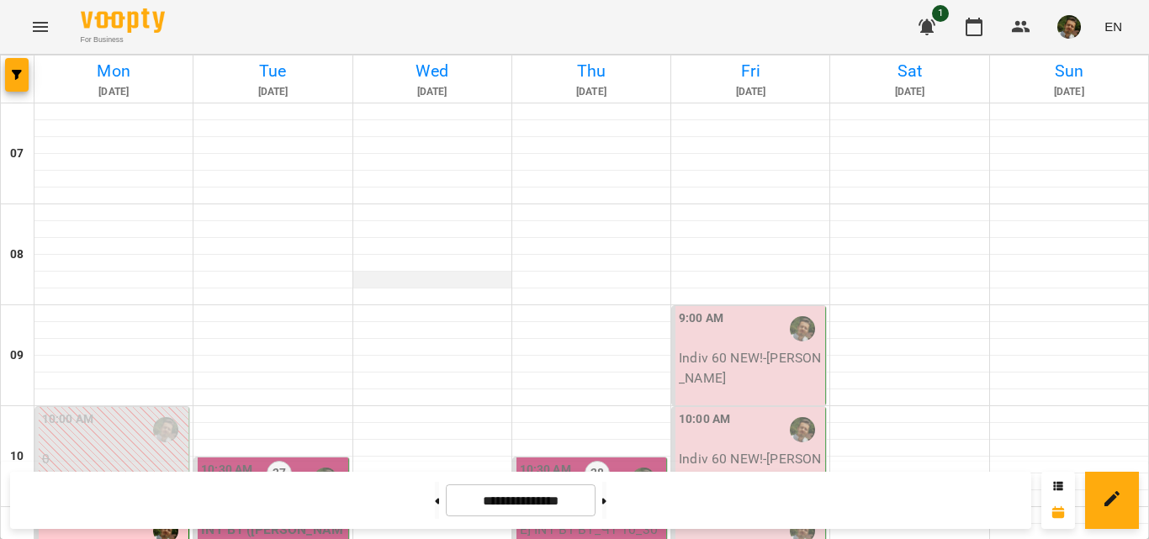
scroll to position [461, 0]
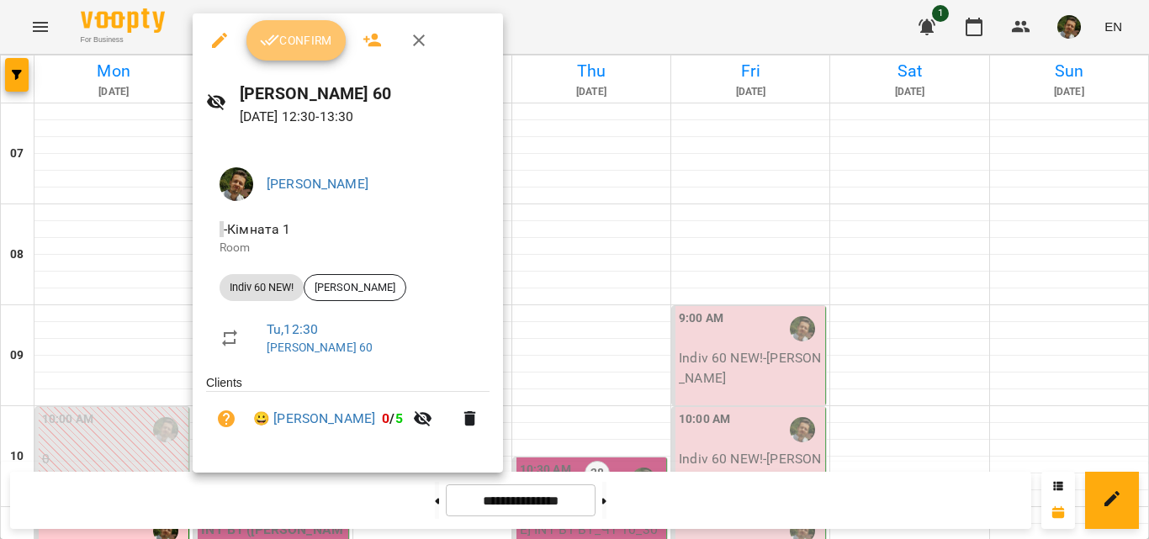
click at [293, 33] on span "Confirm" at bounding box center [296, 40] width 72 height 20
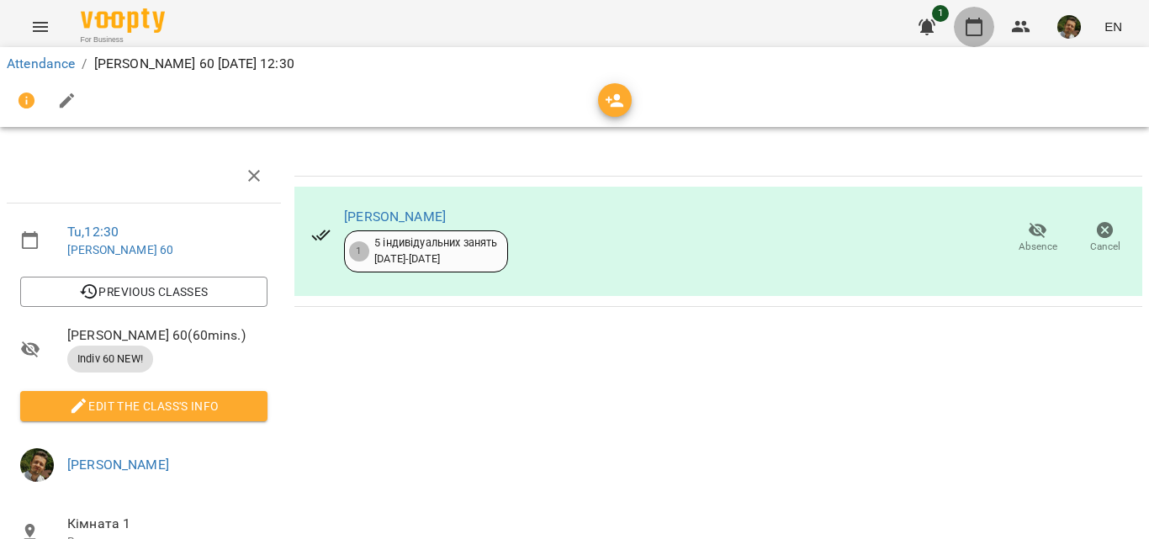
click at [972, 28] on icon "button" at bounding box center [974, 27] width 20 height 20
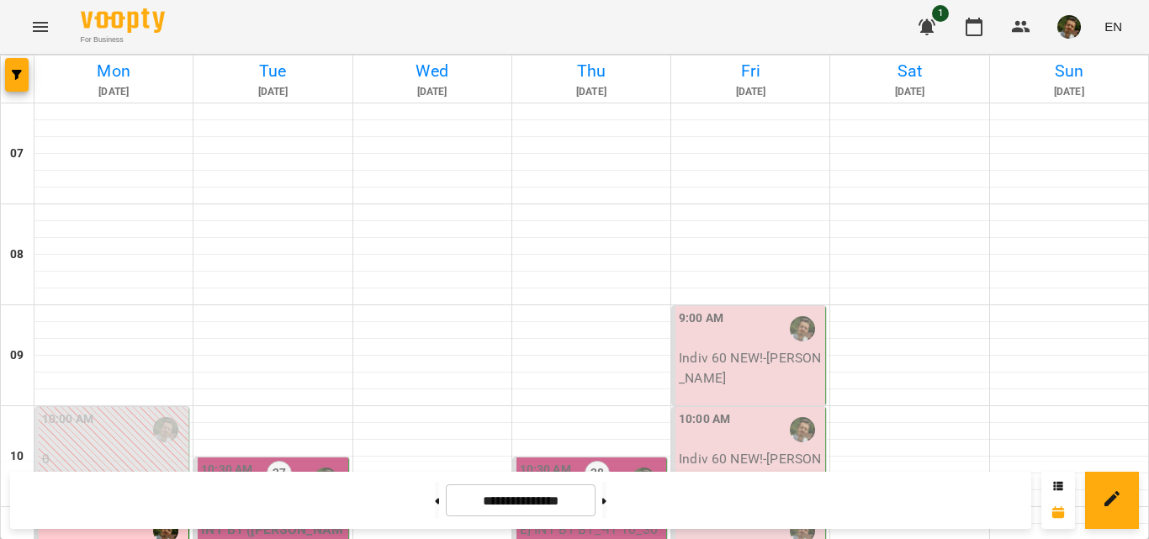
scroll to position [1063, 0]
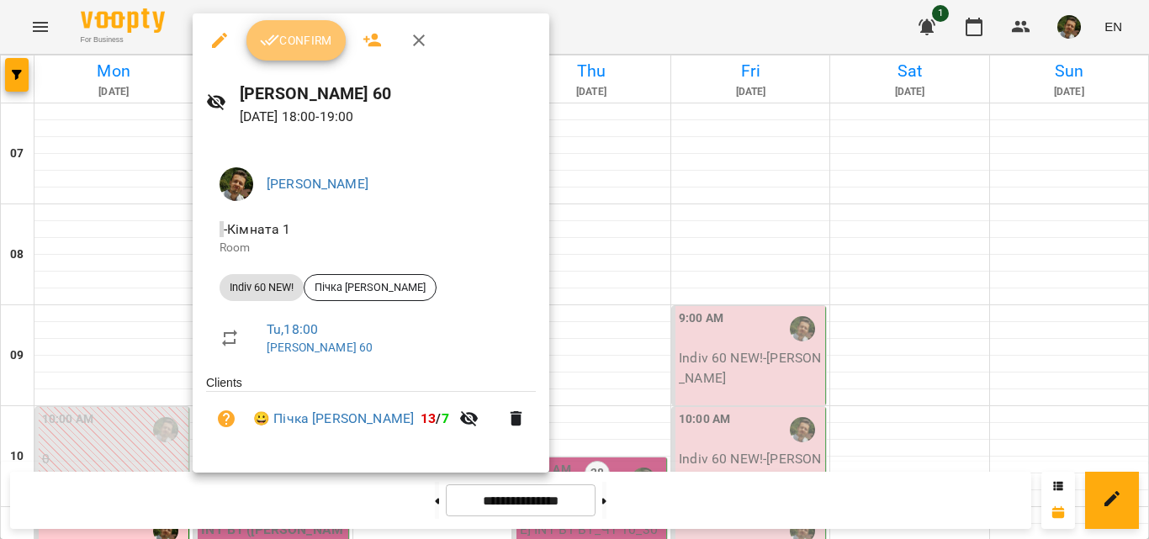
click at [262, 36] on icon "button" at bounding box center [270, 40] width 20 height 20
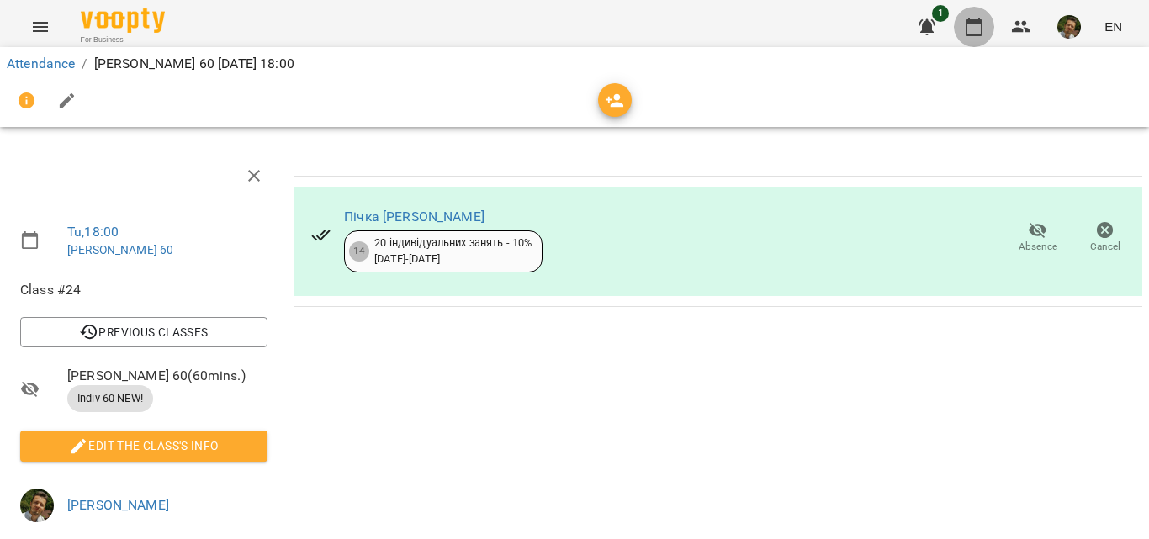
click at [972, 34] on icon "button" at bounding box center [974, 27] width 17 height 19
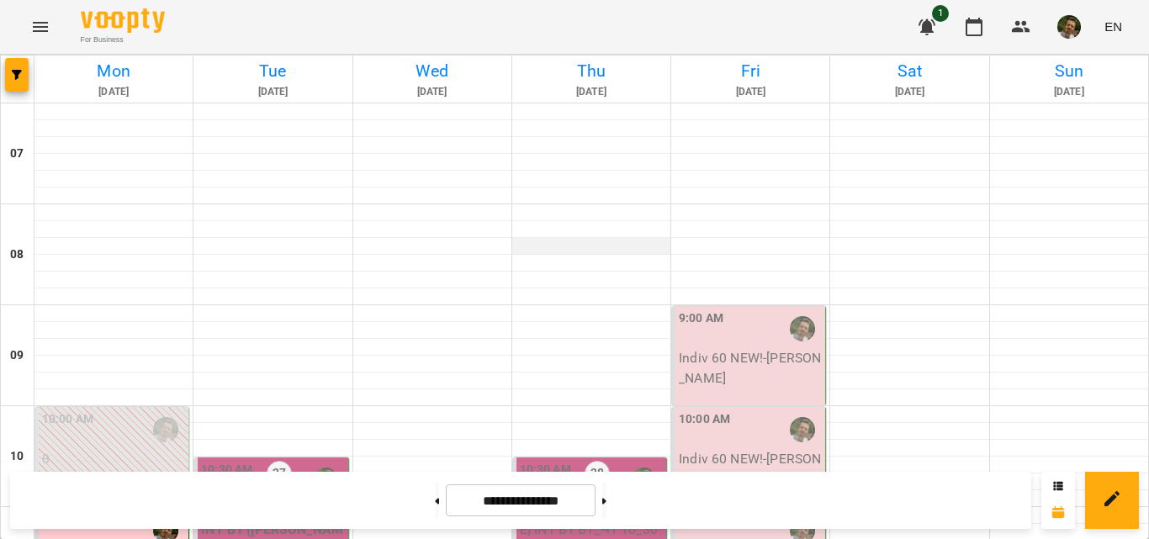
scroll to position [1068, 0]
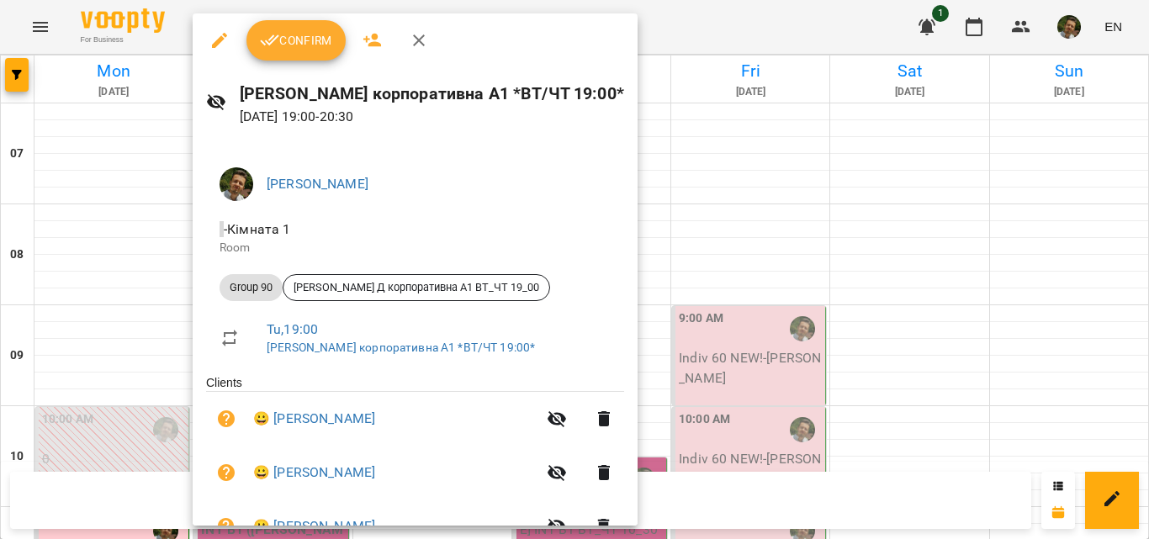
click at [289, 36] on span "Confirm" at bounding box center [296, 40] width 72 height 20
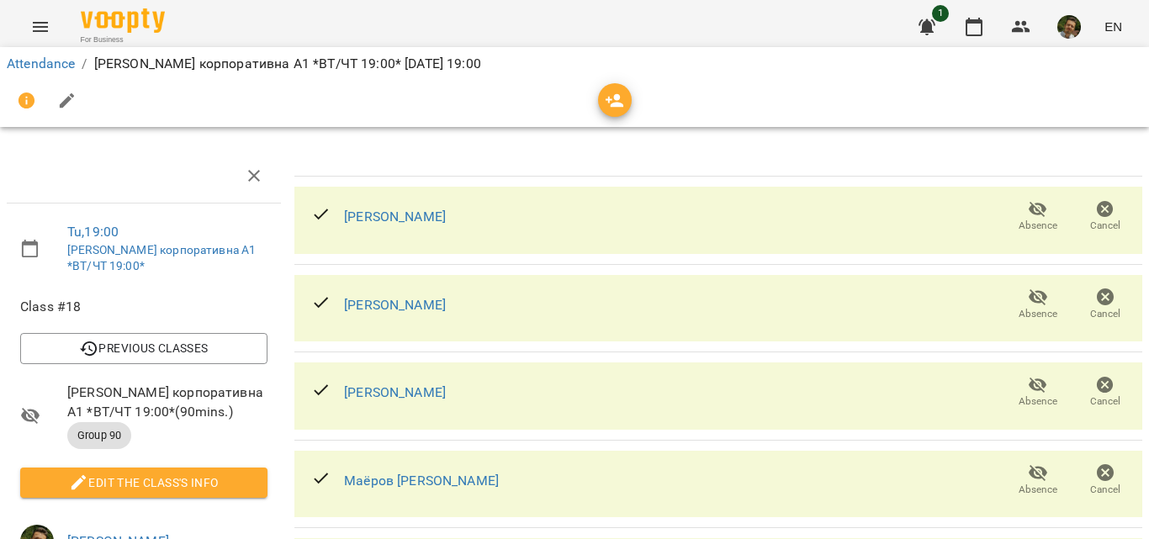
scroll to position [206, 0]
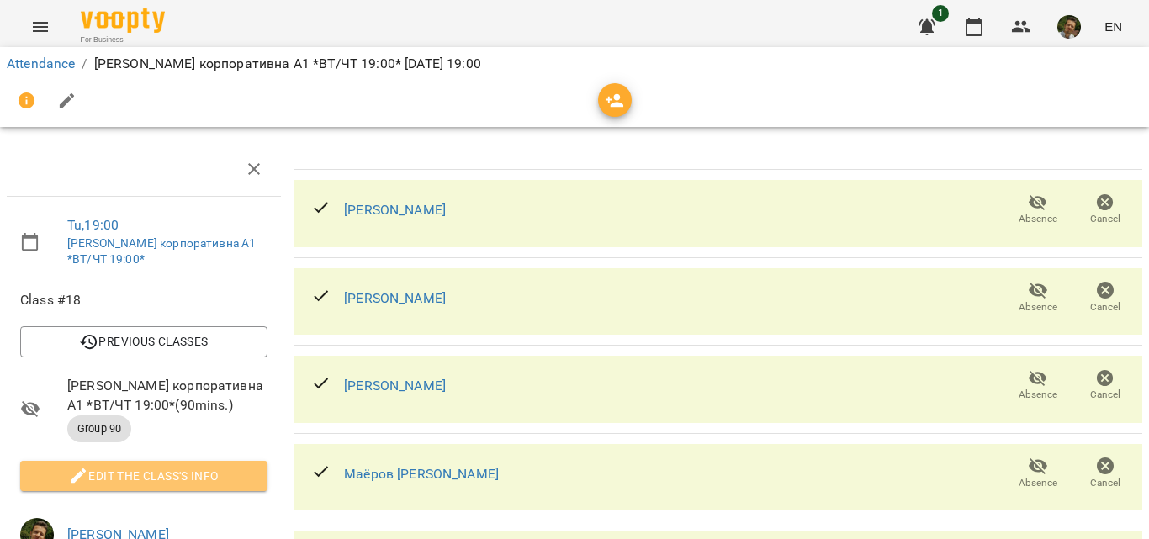
click at [177, 466] on span "Edit the class's Info" at bounding box center [144, 476] width 220 height 20
select select "********"
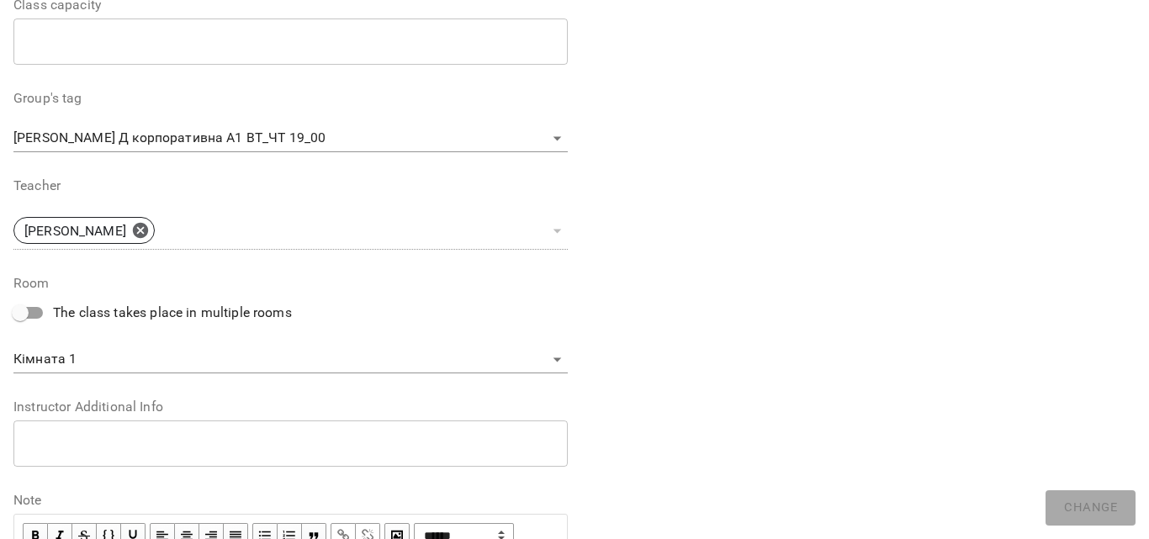
scroll to position [592, 0]
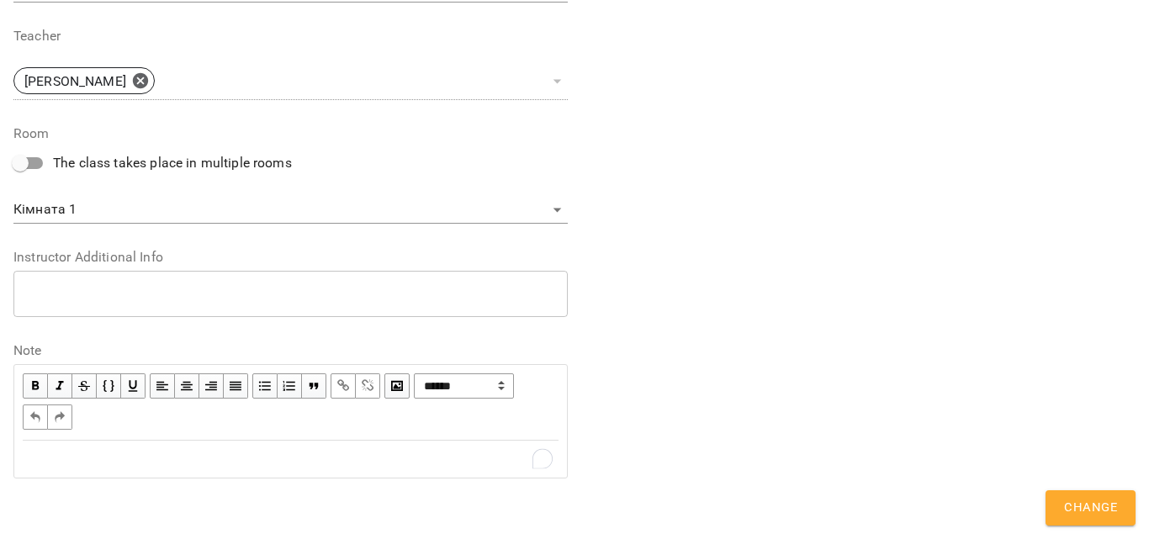
click at [110, 448] on div "To enrich screen reader interactions, please activate Accessibility in Grammarl…" at bounding box center [290, 459] width 551 height 35
click at [1089, 516] on span "Change" at bounding box center [1090, 508] width 53 height 22
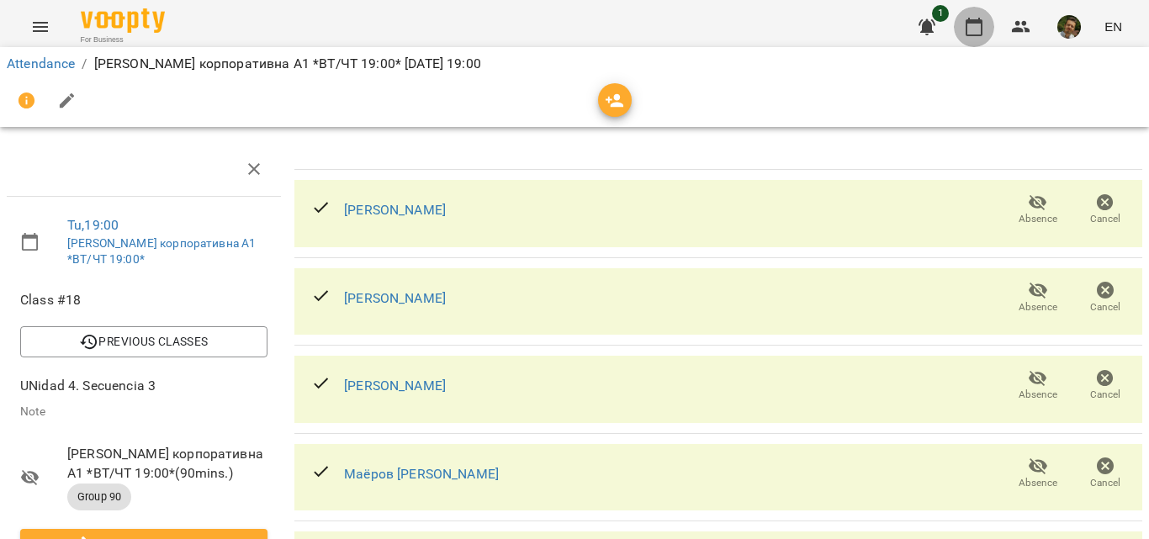
click at [967, 29] on icon "button" at bounding box center [974, 27] width 20 height 20
